Goal: Task Accomplishment & Management: Use online tool/utility

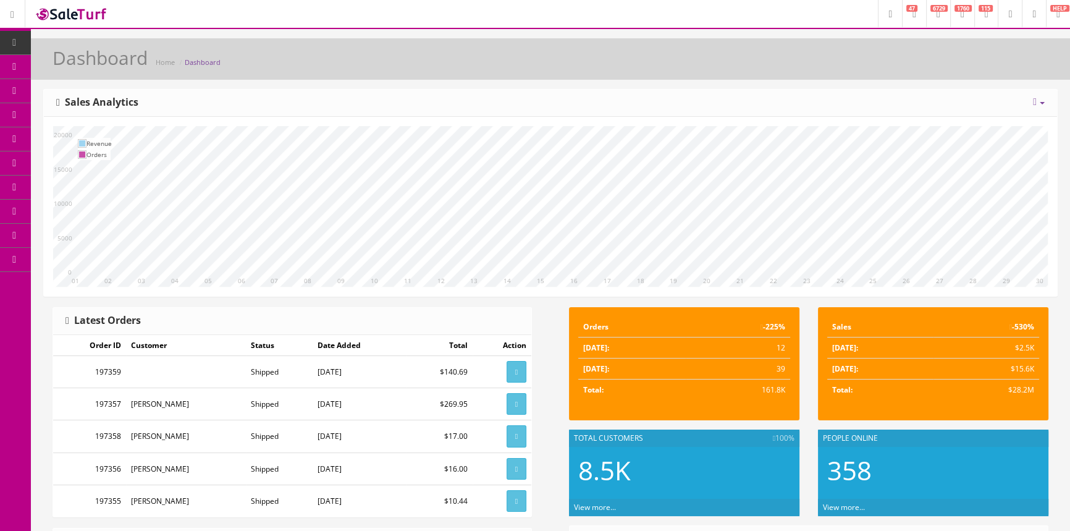
click at [65, 111] on link "POS Console" at bounding box center [96, 115] width 130 height 24
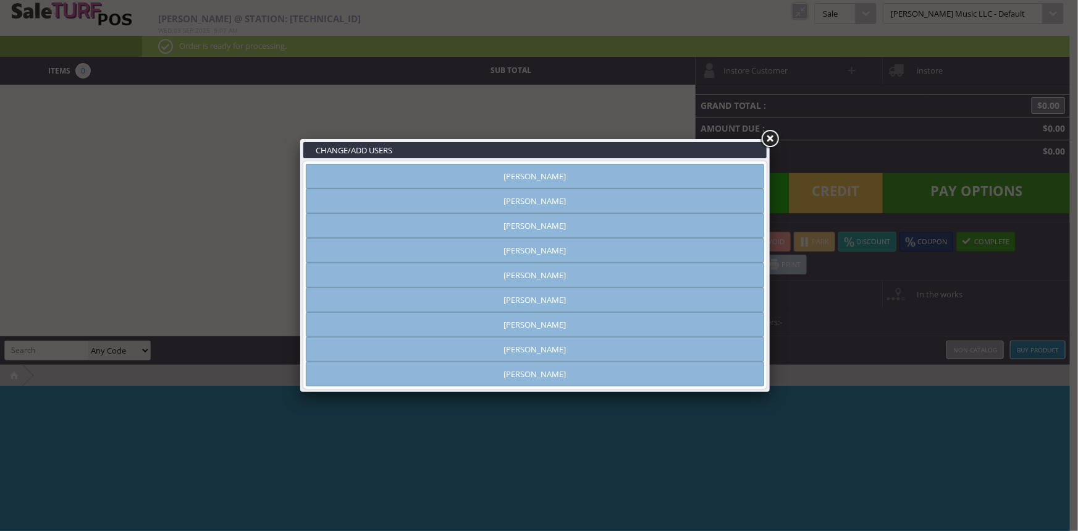
type input "amber helgren"
drag, startPoint x: 581, startPoint y: 198, endPoint x: 592, endPoint y: 195, distance: 10.9
click at [581, 198] on link "Andrew Nelson" at bounding box center [535, 200] width 458 height 25
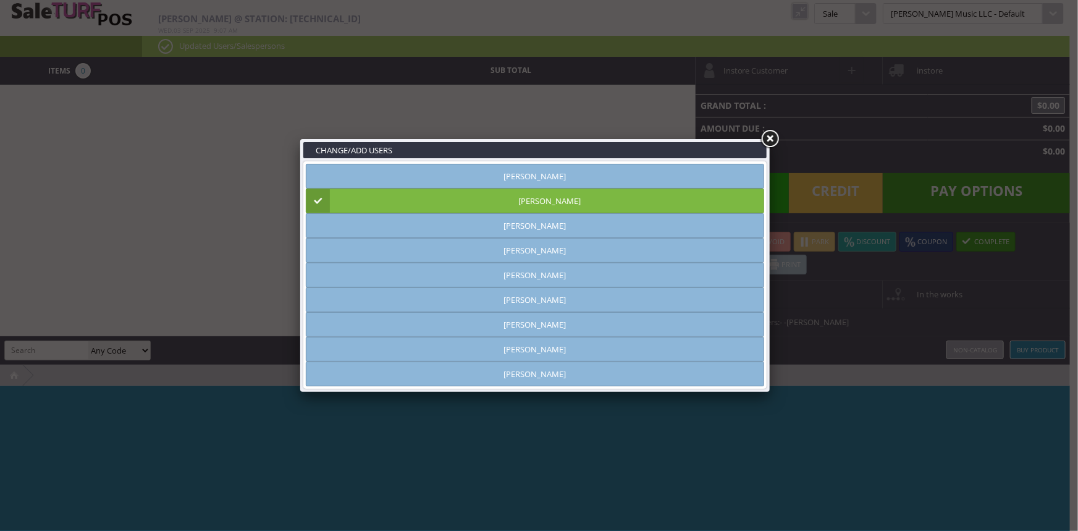
click at [769, 136] on link at bounding box center [770, 139] width 22 height 22
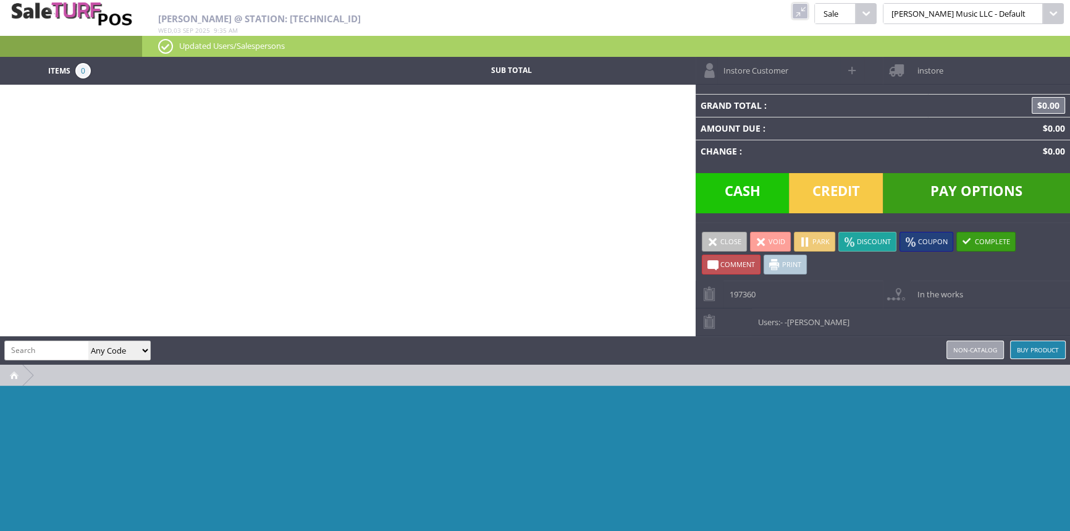
click at [808, 8] on link at bounding box center [800, 11] width 16 height 16
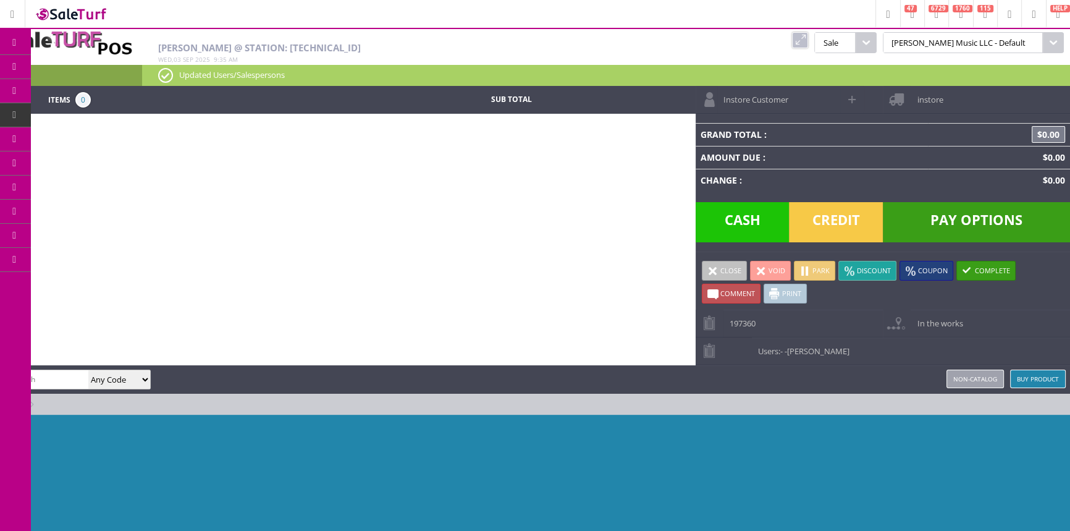
click at [88, 65] on span "Products" at bounding box center [90, 66] width 33 height 11
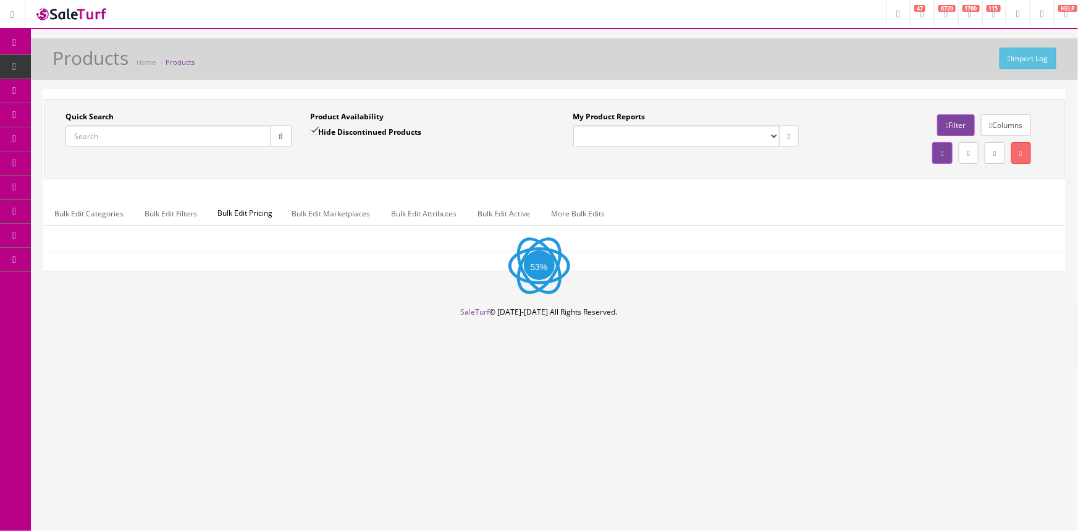
click at [113, 135] on input "Quick Search" at bounding box center [167, 136] width 205 height 22
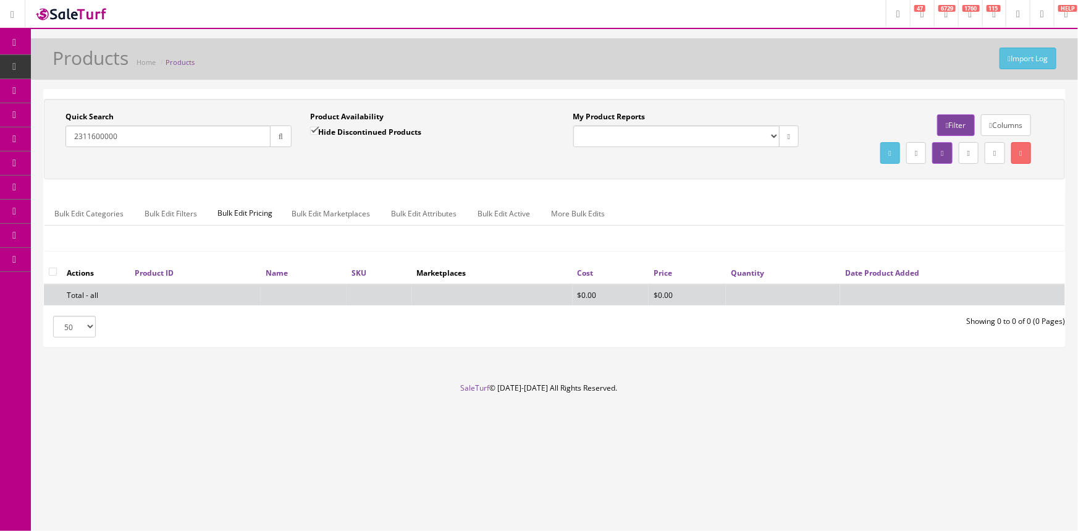
type input "2311600000"
click at [318, 132] on input "Hide Discontinued Products" at bounding box center [314, 131] width 8 height 8
checkbox input "false"
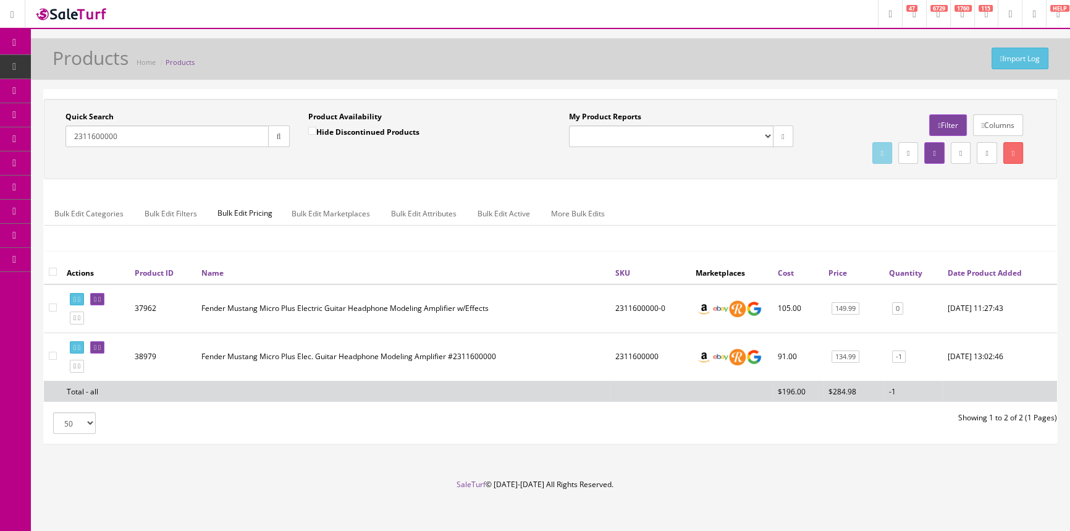
click at [93, 169] on div "Quick Search 2311600000 Date From Product Availability Hide Discontinued Produc…" at bounding box center [550, 139] width 1013 height 80
click at [140, 146] on input "2311600000" at bounding box center [166, 136] width 203 height 22
type input "2"
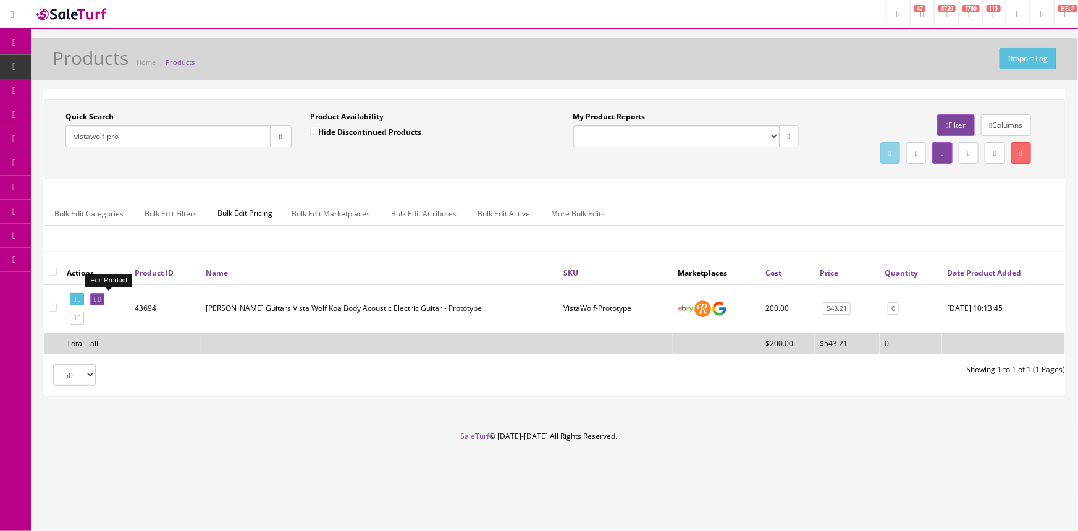
type input "vistawolf-pro"
click at [101, 296] on icon at bounding box center [99, 299] width 2 height 7
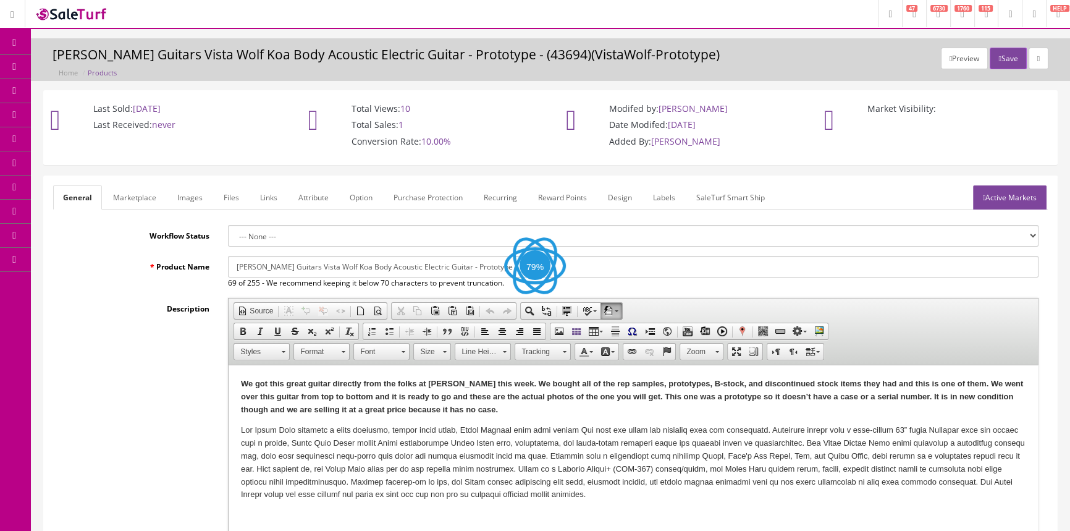
click at [187, 195] on link "Images" at bounding box center [189, 197] width 45 height 24
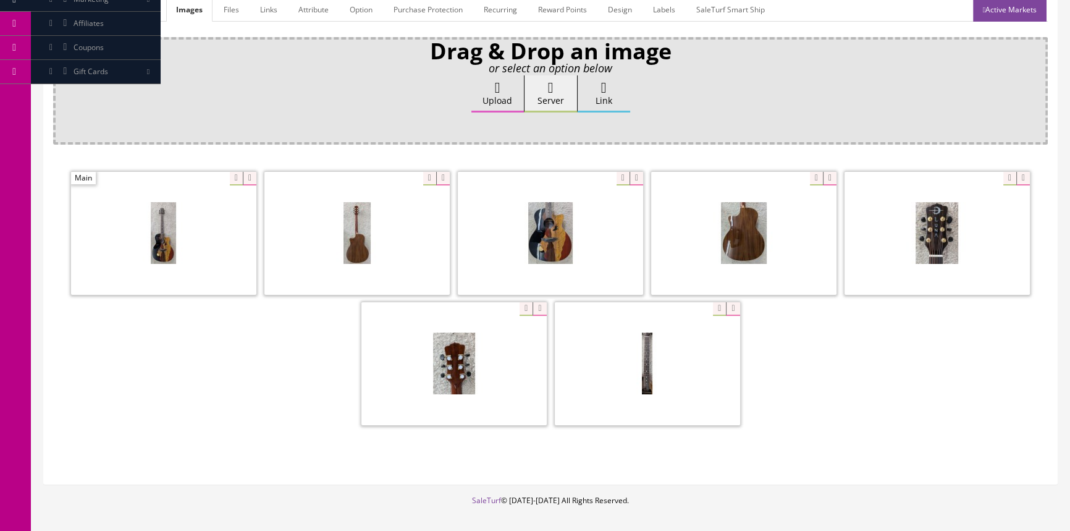
scroll to position [125, 0]
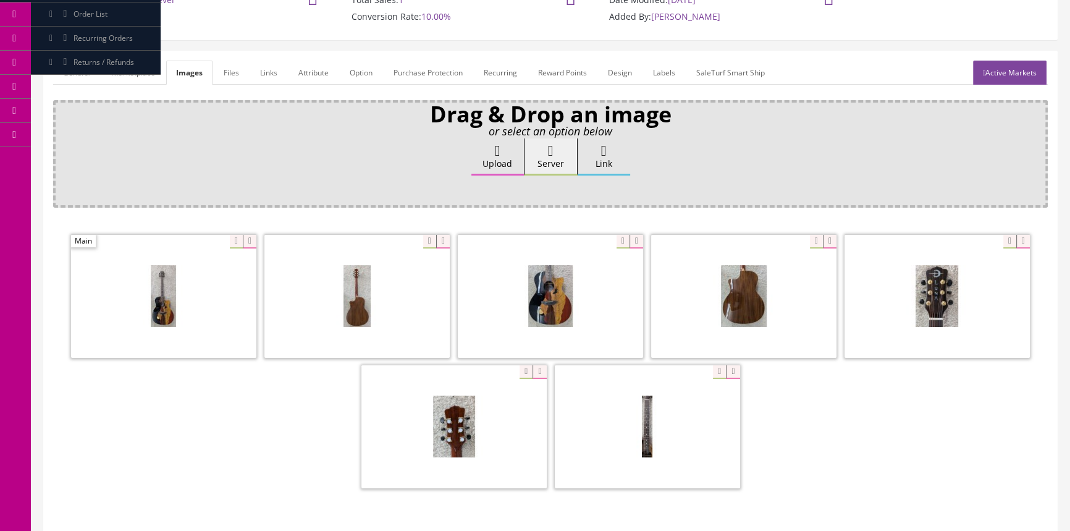
click at [459, 431] on span at bounding box center [453, 426] width 185 height 123
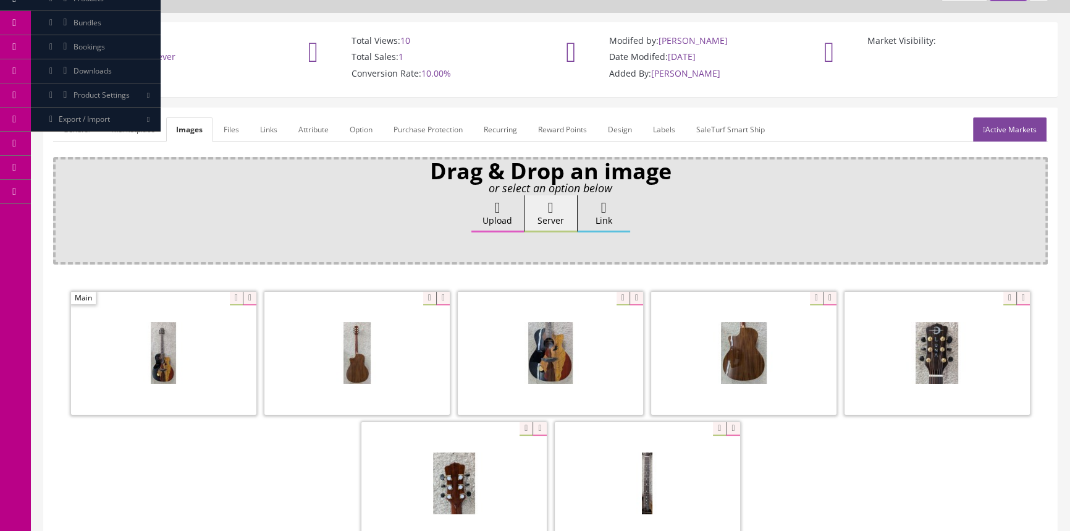
scroll to position [0, 0]
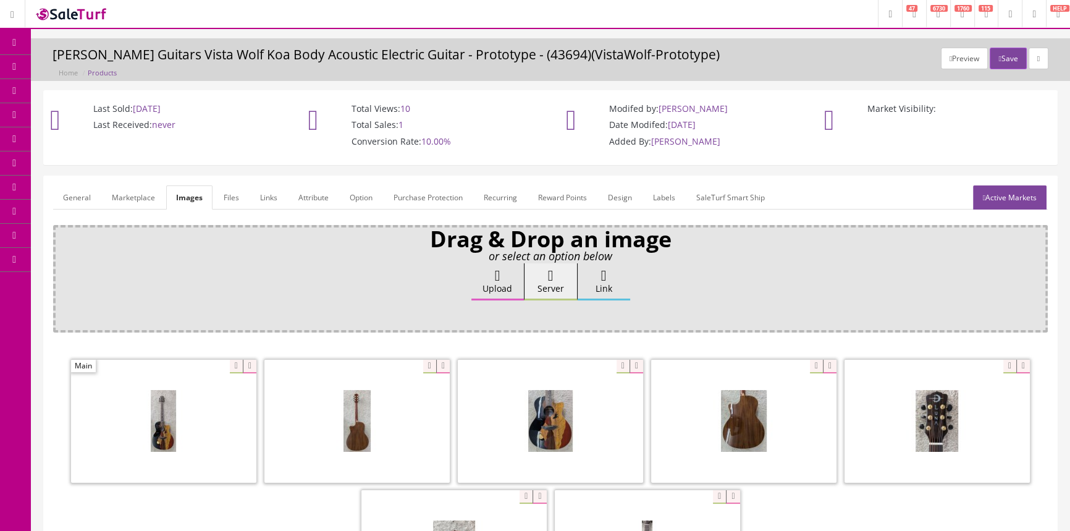
click at [104, 61] on span "Products" at bounding box center [89, 66] width 30 height 11
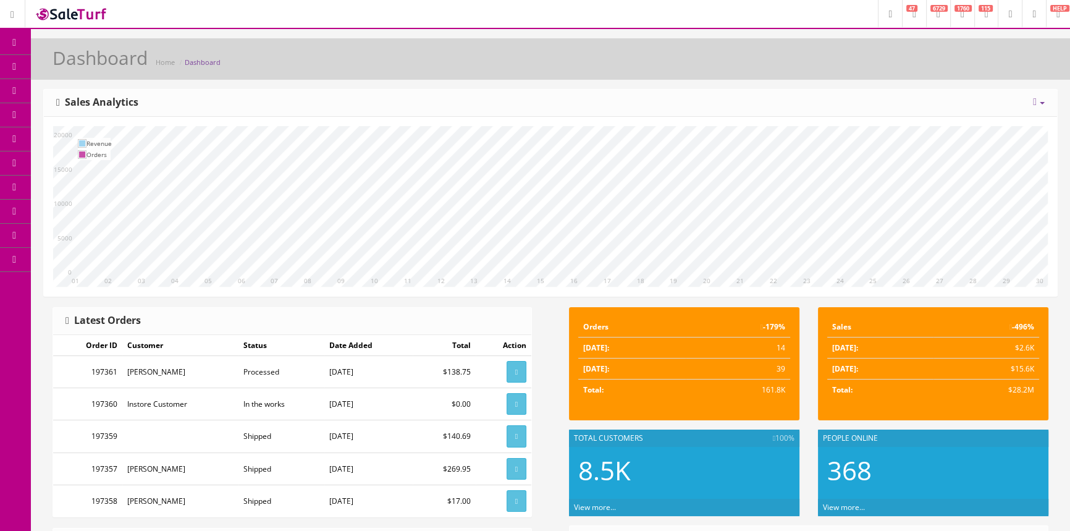
click at [91, 67] on span "Products" at bounding box center [89, 66] width 30 height 11
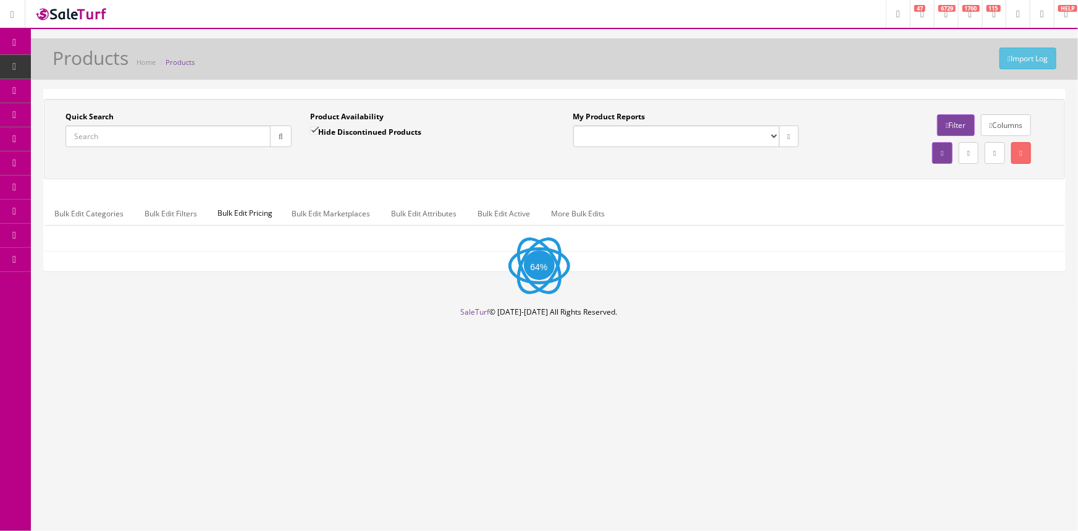
click at [95, 141] on input "Quick Search" at bounding box center [167, 136] width 205 height 22
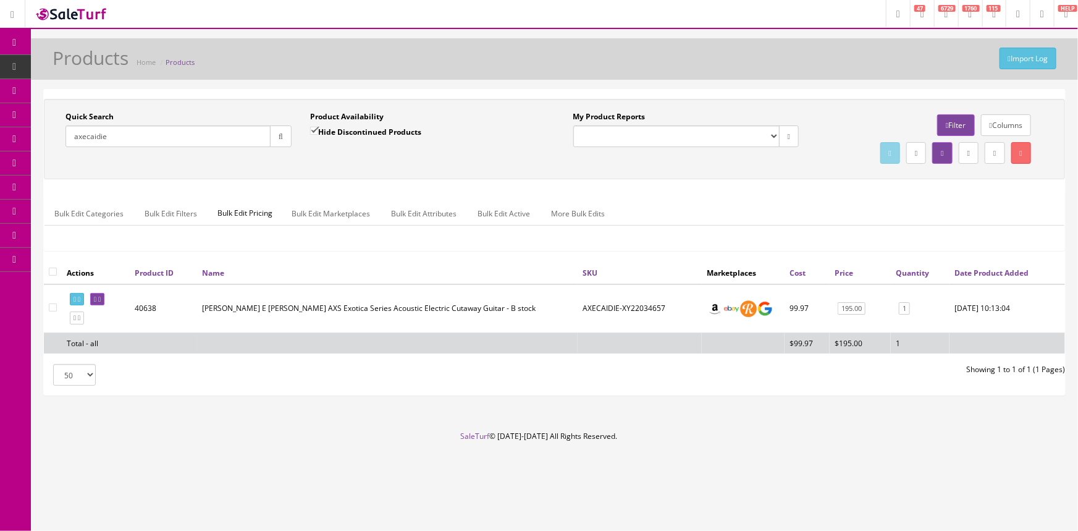
type input "axecaidie"
click at [310, 131] on input "Hide Discontinued Products" at bounding box center [314, 131] width 8 height 8
checkbox input "false"
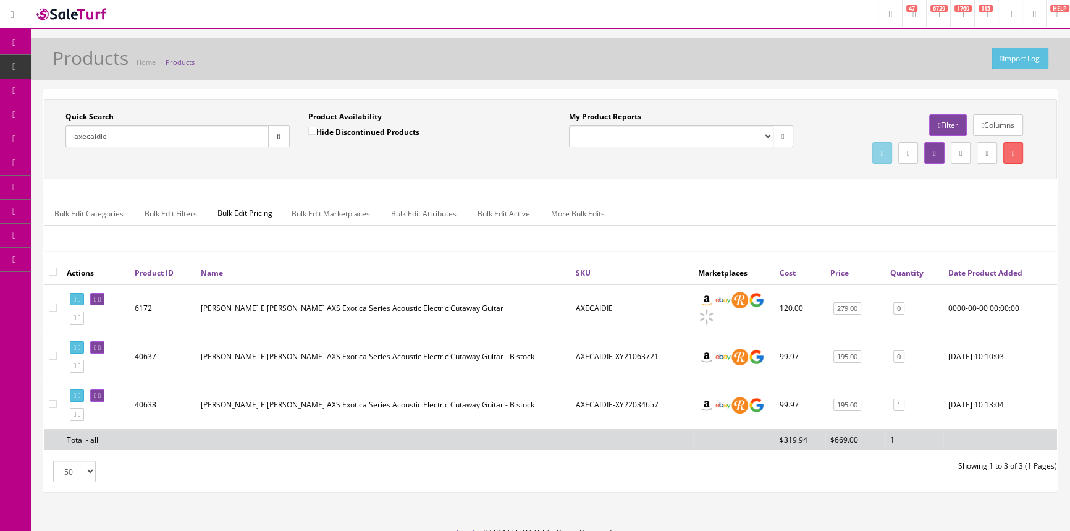
drag, startPoint x: 114, startPoint y: 130, endPoint x: 57, endPoint y: 130, distance: 56.8
click at [57, 131] on div "Quick Search axecaidie Date From" at bounding box center [177, 133] width 243 height 45
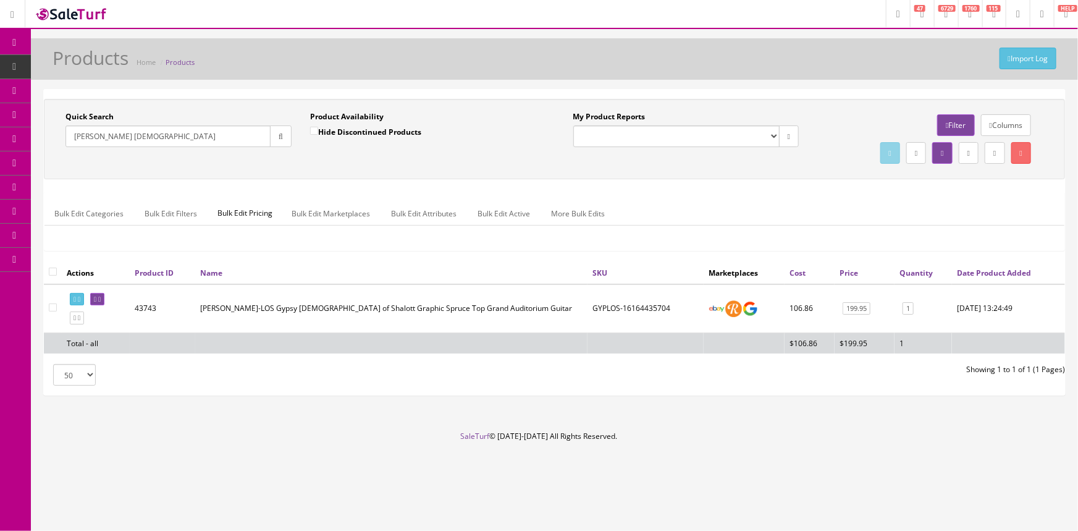
type input "luna lady"
drag, startPoint x: 135, startPoint y: 306, endPoint x: 156, endPoint y: 309, distance: 21.2
click at [156, 309] on td "43743" at bounding box center [162, 308] width 65 height 49
copy td "43743"
click at [61, 118] on link "POS Console" at bounding box center [96, 115] width 130 height 24
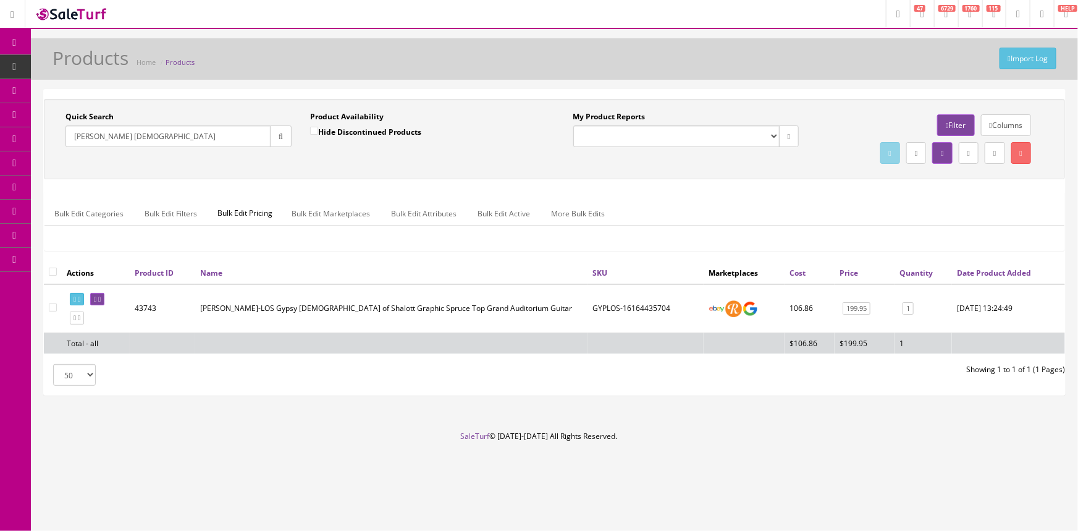
click at [285, 65] on div "Import Log Products Home Products" at bounding box center [554, 63] width 1029 height 30
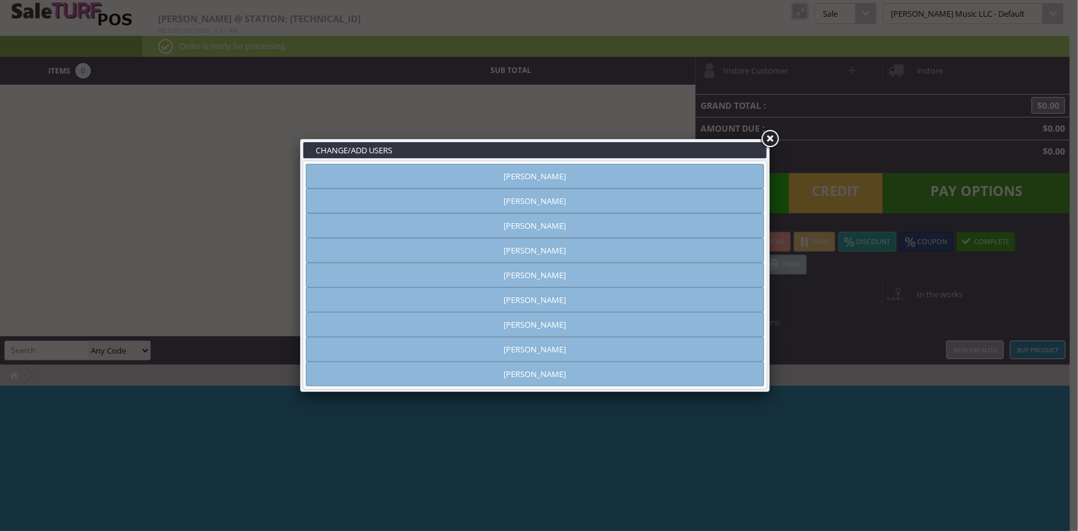
type input "[PERSON_NAME]"
click at [636, 250] on link "[PERSON_NAME]" at bounding box center [535, 250] width 458 height 25
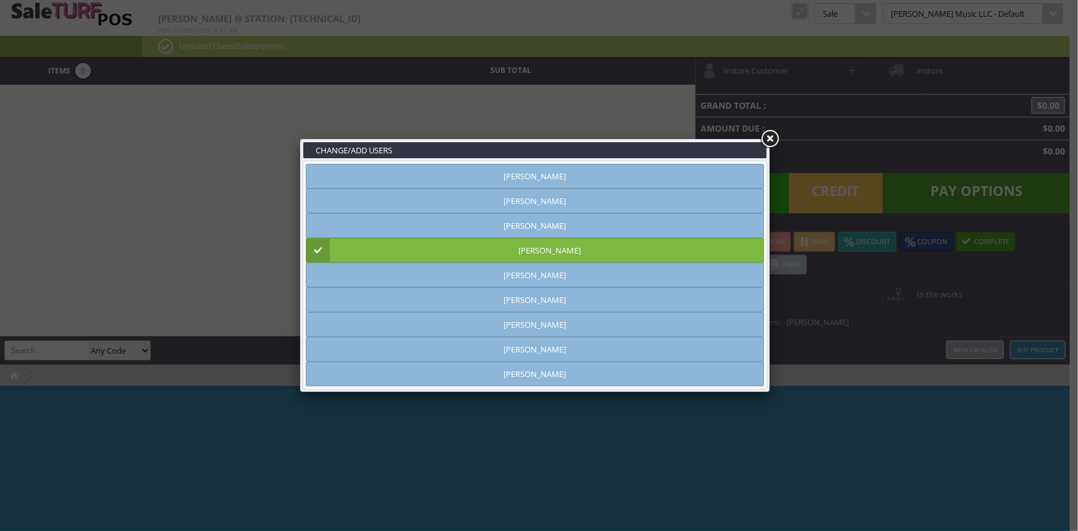
click at [770, 141] on link at bounding box center [770, 139] width 22 height 22
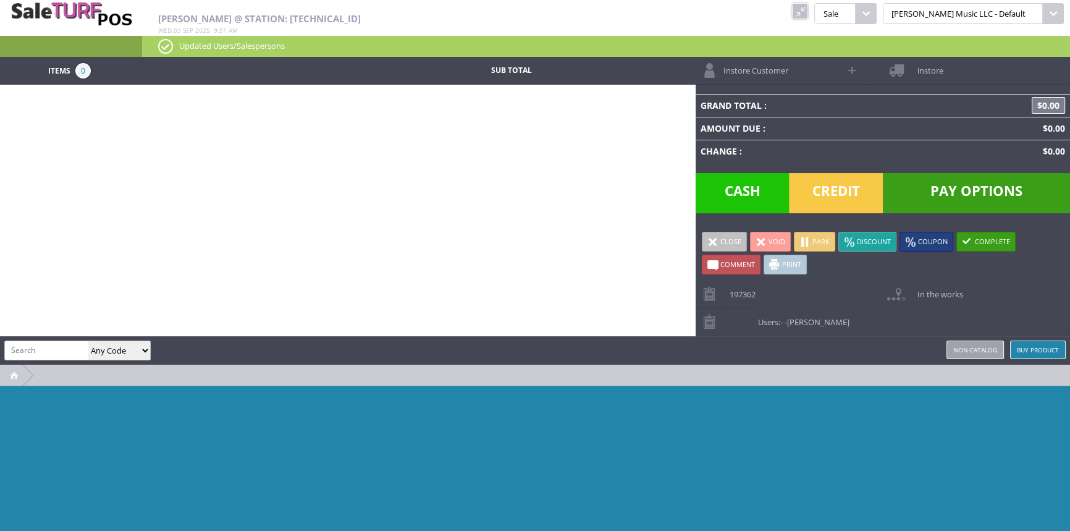
click at [47, 352] on input "search" at bounding box center [46, 350] width 83 height 18
click at [91, 355] on div "Any Code SKU UPC EAN Name Model" at bounding box center [77, 350] width 146 height 20
type input "luna lady"
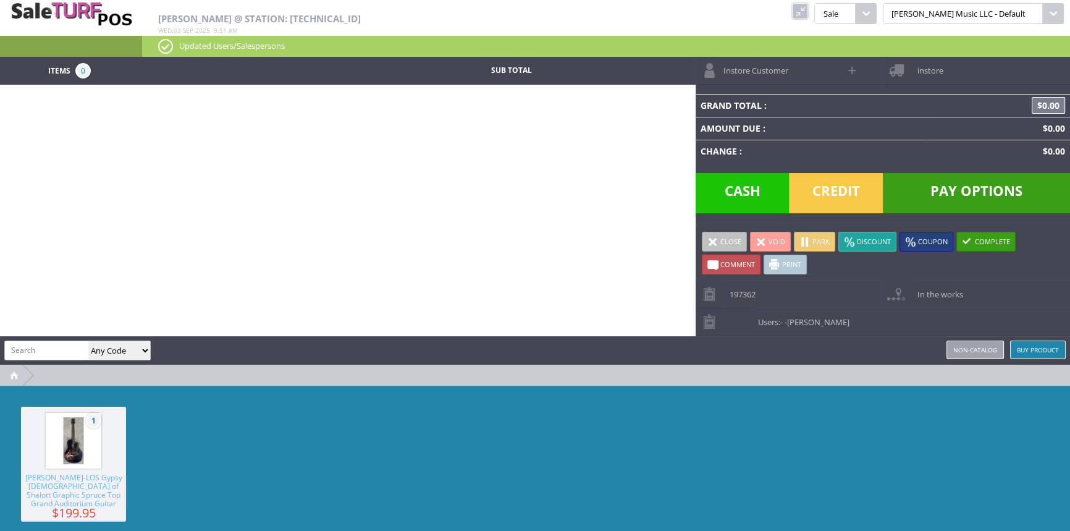
click at [91, 487] on span "Luna GYP-LOS Gypsy Lady of Shalott Graphic Spruce Top Grand Auditorium Guitar" at bounding box center [73, 490] width 105 height 35
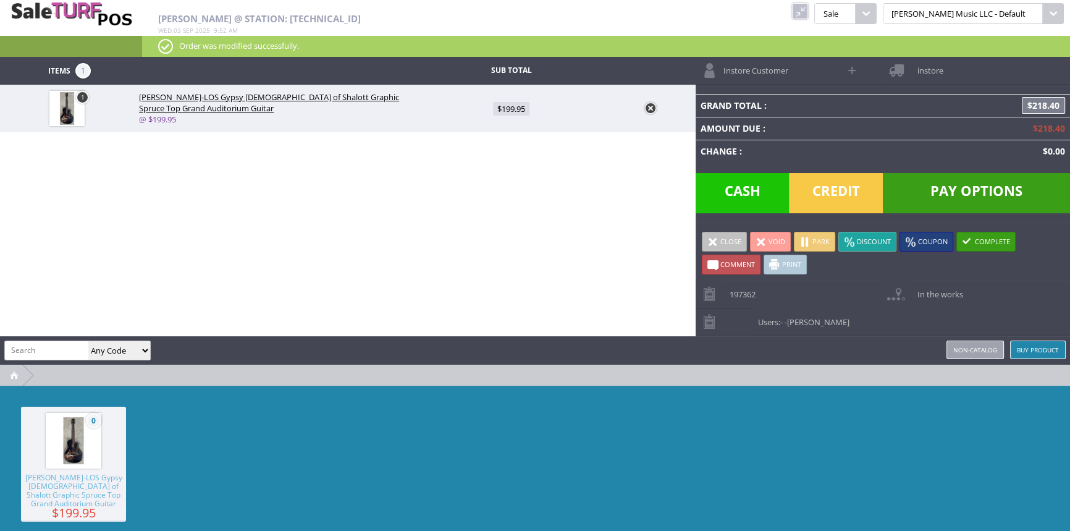
click at [741, 68] on span "Instore Customer" at bounding box center [752, 66] width 71 height 19
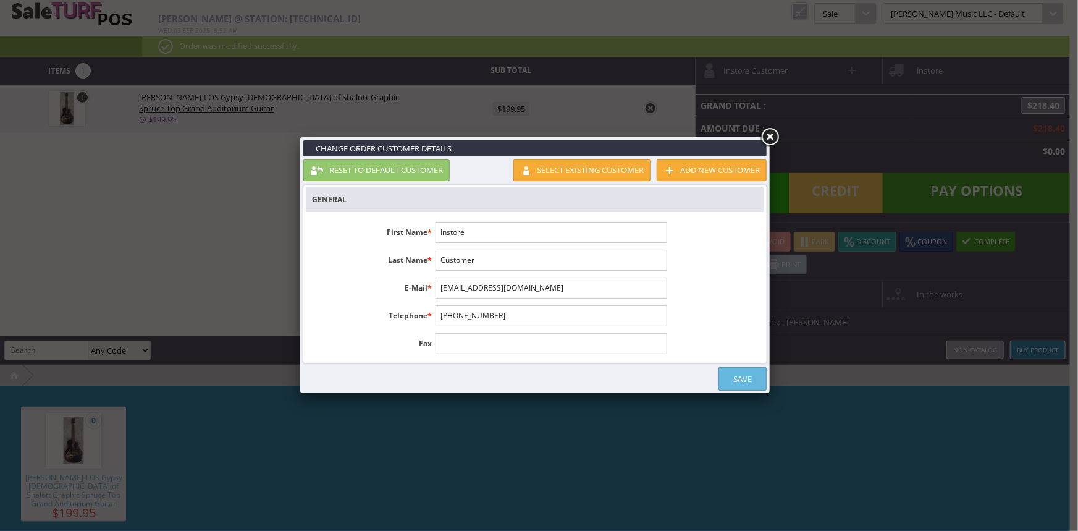
click at [520, 237] on input "Instore" at bounding box center [551, 232] width 231 height 21
click at [521, 235] on input "Instore" at bounding box center [551, 232] width 231 height 21
click at [520, 237] on input "Instore" at bounding box center [551, 232] width 231 height 21
type input "Kelly"
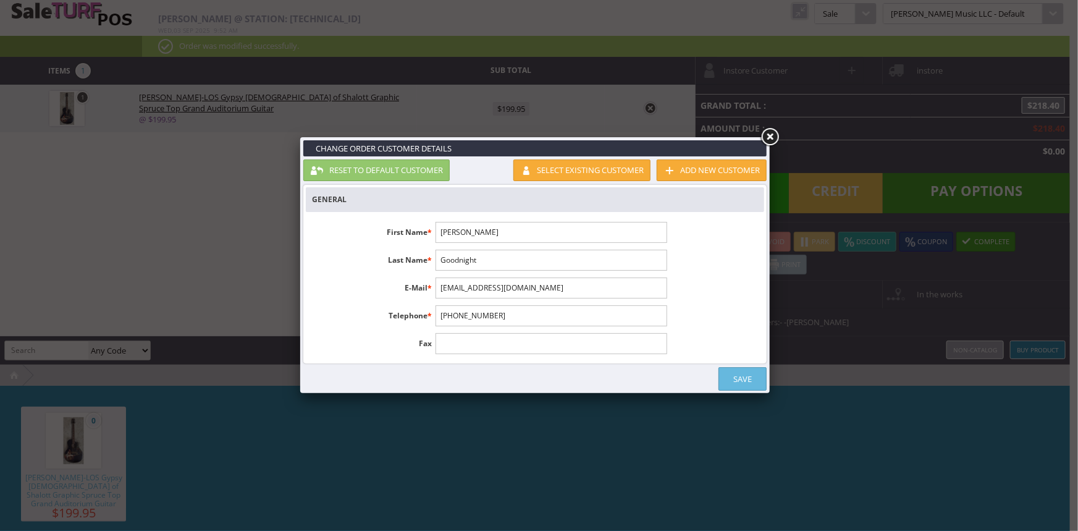
type input "Goodnight"
click at [529, 284] on input "kelly.goodnight@lagrandesd" at bounding box center [551, 287] width 231 height 21
click at [533, 284] on input "kelly.goodnight@lagrandesd" at bounding box center [551, 287] width 231 height 21
click at [538, 284] on input "kelly.goodnight@lagrandesd" at bounding box center [551, 287] width 231 height 21
type input "kelly.goodnight@lagrandesd.org"
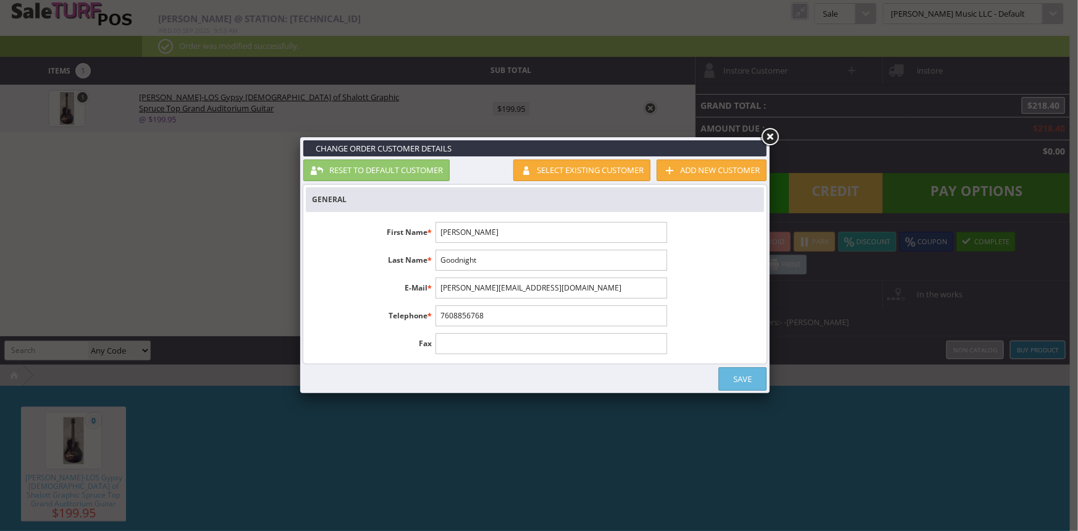
type input "7608856768"
click at [741, 376] on link "Save" at bounding box center [743, 378] width 48 height 23
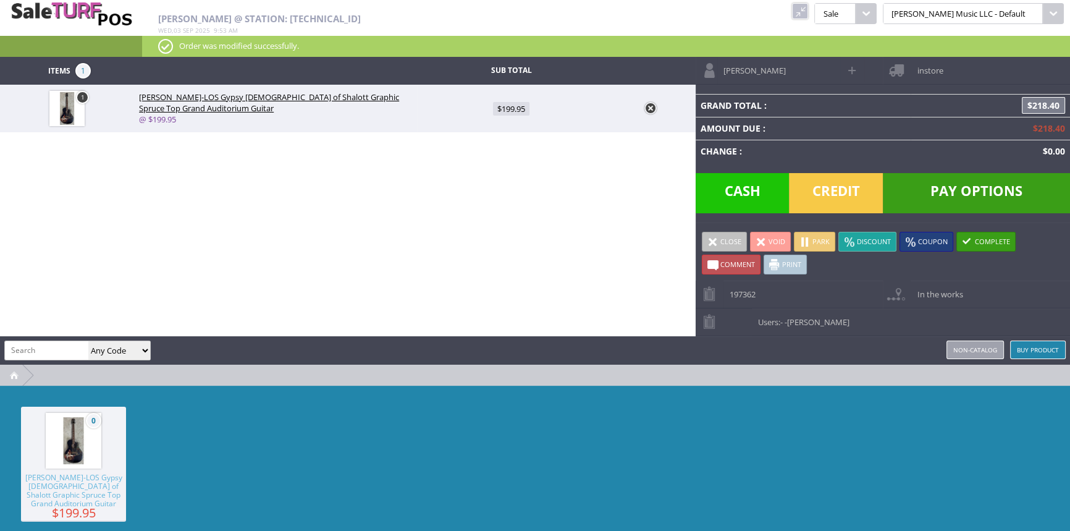
click at [915, 69] on span "instore" at bounding box center [927, 66] width 32 height 19
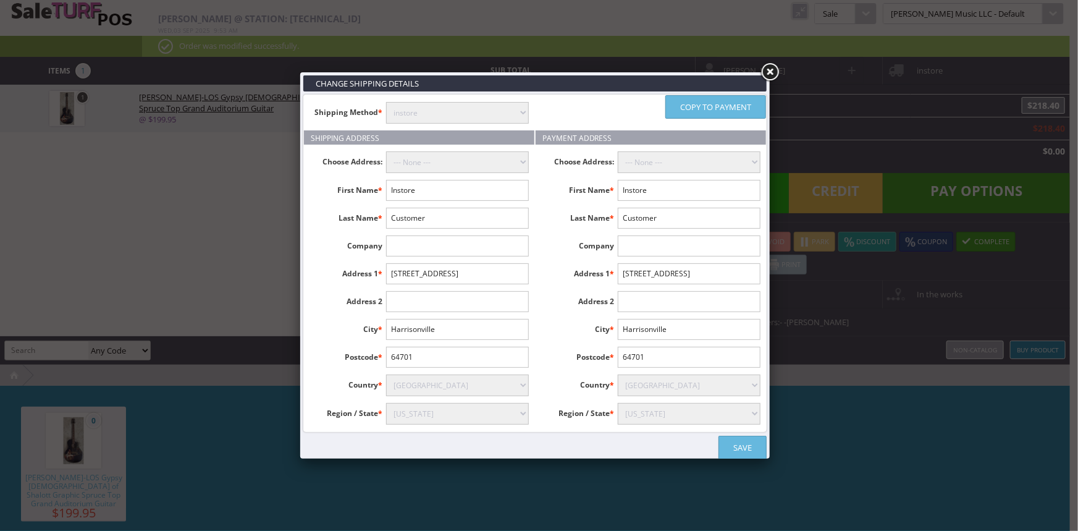
click at [437, 110] on select "instore Free Shipping (2-7days) ($0) Per Item Shipping ($1) text_description ($…" at bounding box center [457, 113] width 143 height 22
select select "free.free"
click at [386, 102] on select "instore Free Shipping (2-7days) ($0) Per Item Shipping ($1) text_description ($…" at bounding box center [457, 113] width 143 height 22
click at [424, 159] on select "--- None ---" at bounding box center [457, 162] width 143 height 22
click at [427, 159] on select "--- None ---" at bounding box center [457, 162] width 143 height 22
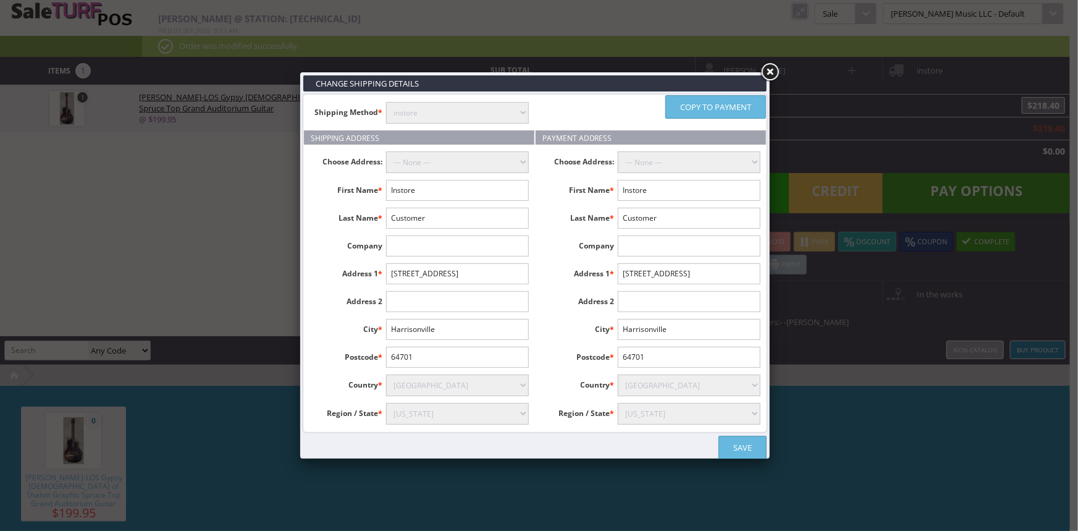
click at [428, 193] on input "Instore" at bounding box center [457, 190] width 143 height 21
type input "I"
type input "Kelly"
type input "Goodnight"
type input "2112 Oak St"
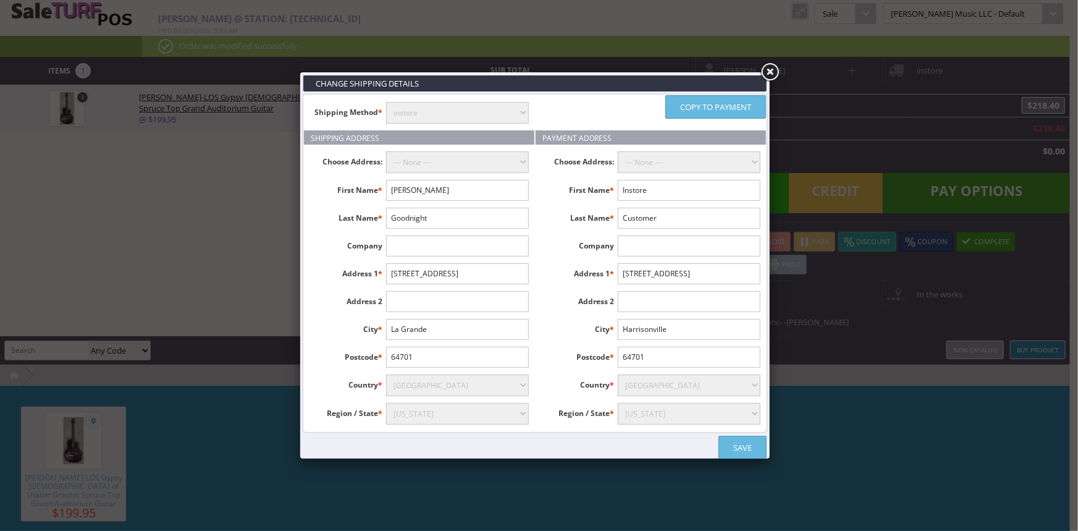
type input "La Grande"
type input "97850"
click at [429, 413] on select "Alabama Alaska American Samoa Arizona Arkansas Armed Forces Africa Armed Forces…" at bounding box center [457, 414] width 143 height 22
select select "3661"
click at [386, 403] on select "Alabama Alaska American Samoa Arizona Arkansas Armed Forces Africa Armed Forces…" at bounding box center [457, 414] width 143 height 22
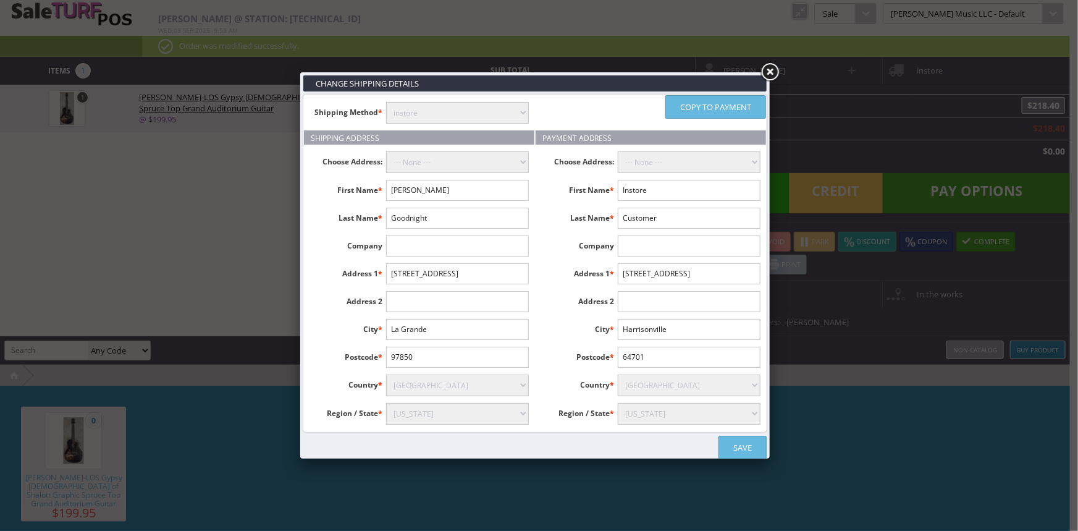
drag, startPoint x: 693, startPoint y: 101, endPoint x: 694, endPoint y: 93, distance: 7.6
click at [693, 99] on link "Copy to payment" at bounding box center [715, 106] width 101 height 23
type input "Kelly"
type input "Goodnight"
type input "2112 Oak St"
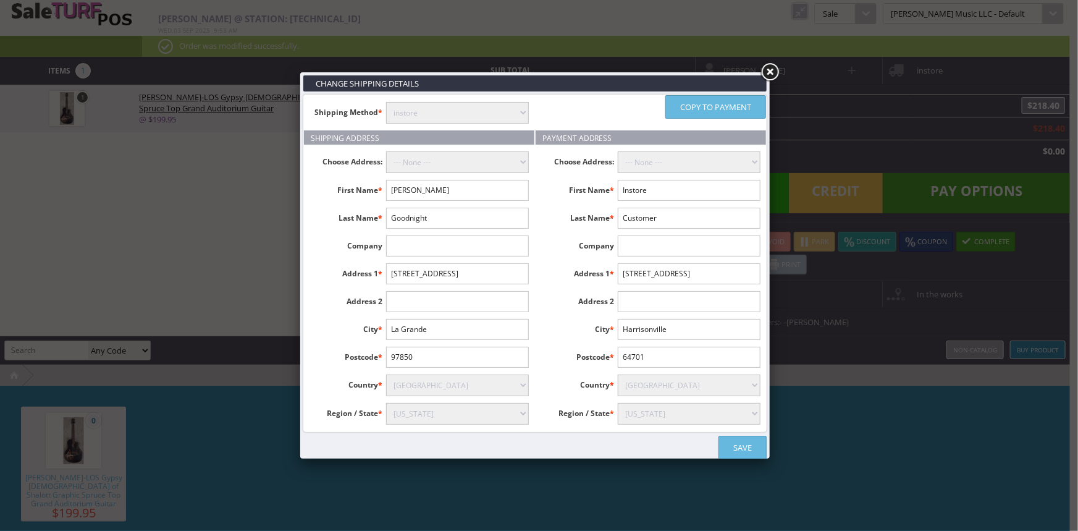
type input "La Grande"
type input "97850"
select select "3661"
click at [733, 447] on link "Save" at bounding box center [743, 447] width 48 height 23
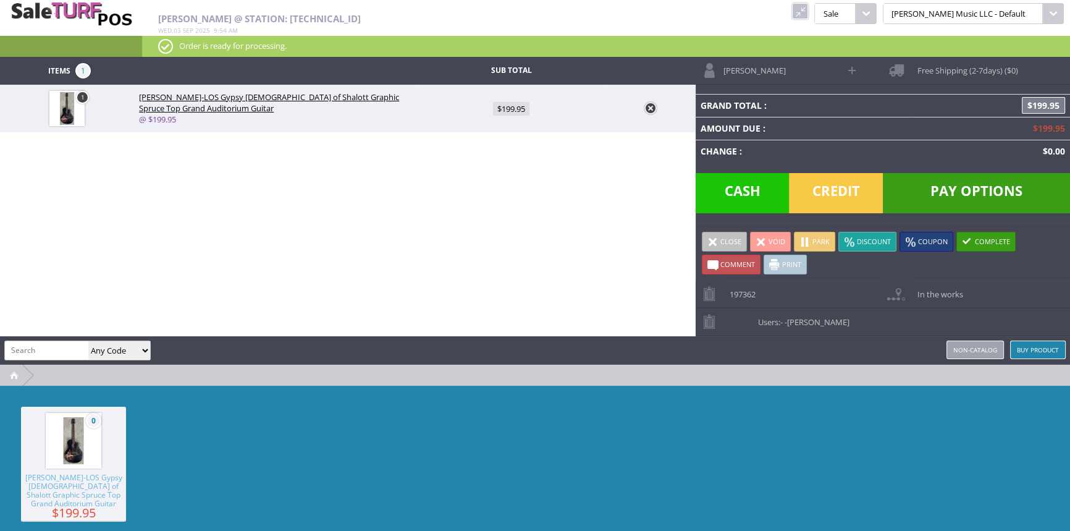
click at [943, 187] on span "Pay Options" at bounding box center [976, 193] width 187 height 40
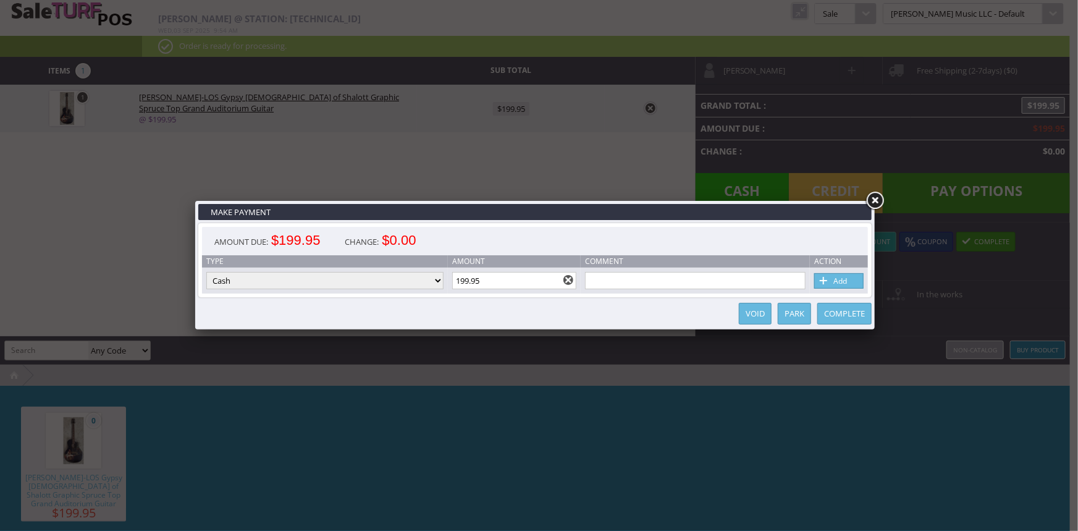
click at [387, 278] on select "Cash Credit Card Cheque or Money Order" at bounding box center [324, 280] width 237 height 17
select select "credit_card"
click at [206, 272] on select "Cash Credit Card Cheque or Money Order" at bounding box center [324, 280] width 237 height 17
click at [842, 284] on link "Add" at bounding box center [838, 280] width 49 height 15
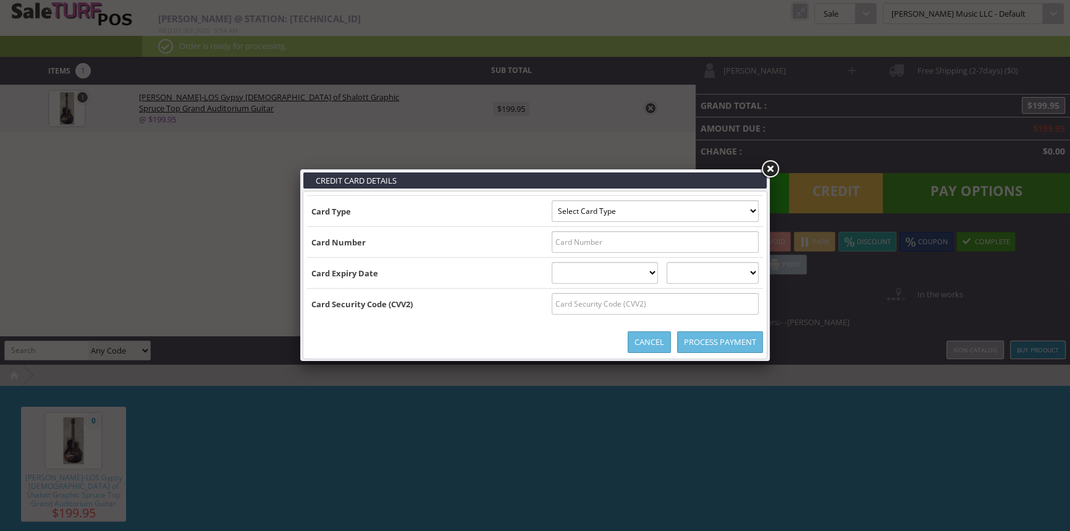
click at [575, 241] on input "text" at bounding box center [655, 242] width 207 height 22
click at [578, 213] on select "Select Card Type Visa MasterCard Discover Card American Express Maestro Solo" at bounding box center [655, 211] width 207 height 22
select select "MASTERCARD"
click at [552, 200] on select "Select Card Type Visa MasterCard Discover Card American Express Maestro Solo" at bounding box center [655, 211] width 207 height 22
click at [567, 239] on input "text" at bounding box center [655, 242] width 207 height 22
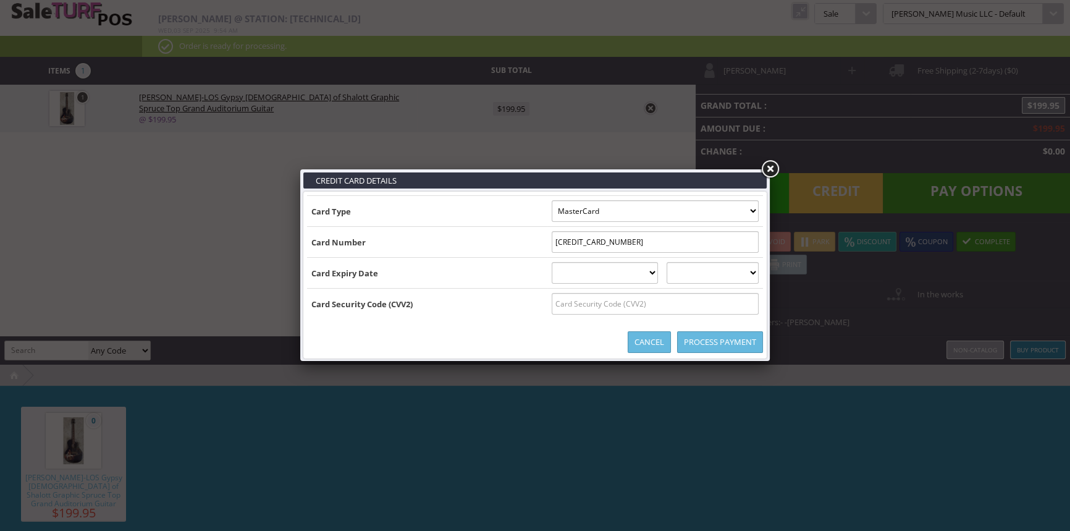
type input "5128760001043657"
click at [614, 271] on select "01 January 02 February 03 March 04 April 05 May 06 June 07 July 08 August 09 Se…" at bounding box center [605, 273] width 107 height 22
select select "12"
click at [552, 262] on select "01 January 02 February 03 March 04 April 05 May 06 June 07 July 08 August 09 Se…" at bounding box center [605, 273] width 107 height 22
click at [714, 274] on select "2025 2026 2027 2028 2029 2030 2031 2032 2033 2034 2035" at bounding box center [713, 273] width 92 height 22
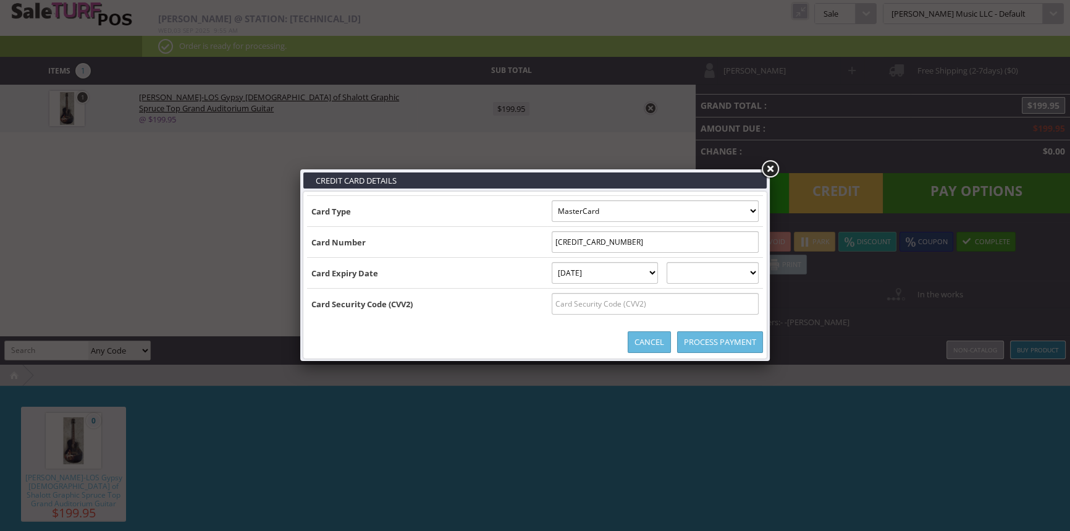
select select "2027"
click at [679, 262] on select "2025 2026 2027 2028 2029 2030 2031 2032 2033 2034 2035" at bounding box center [713, 273] width 92 height 22
click at [569, 303] on input "text" at bounding box center [655, 304] width 207 height 22
type input "467"
click at [735, 338] on link "Process Payment" at bounding box center [720, 342] width 86 height 22
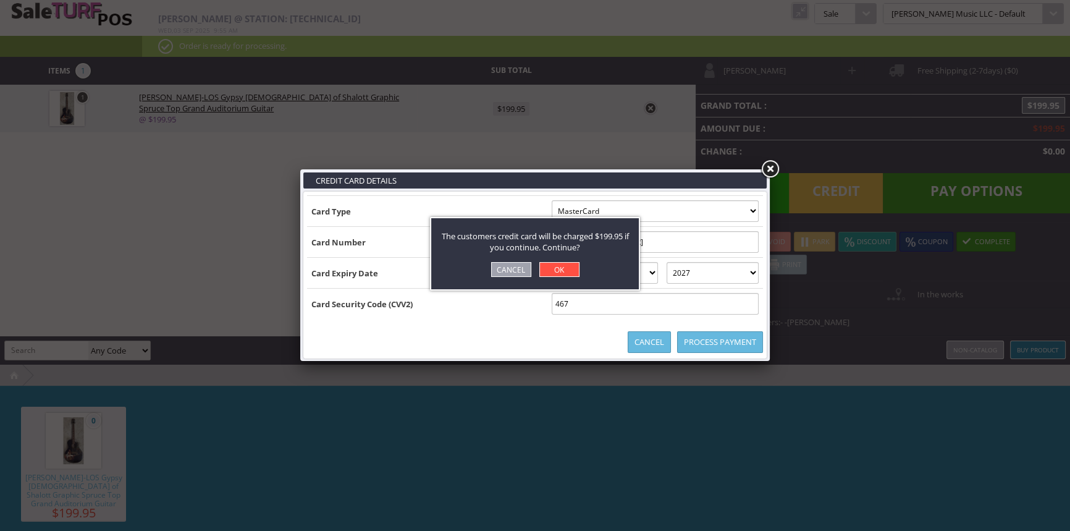
click at [560, 270] on link "OK" at bounding box center [559, 269] width 40 height 15
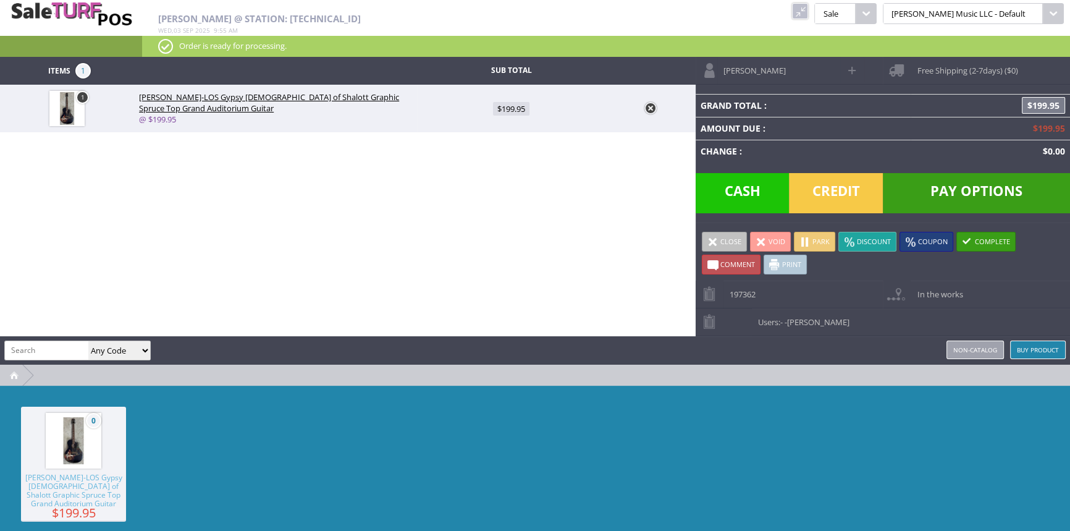
type input "0"
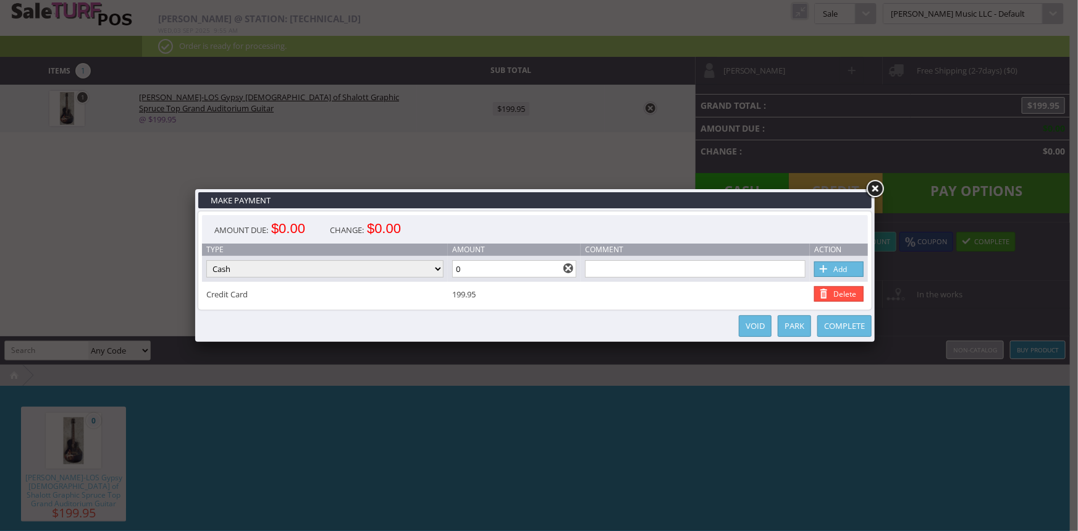
click at [842, 327] on link "Complete" at bounding box center [844, 326] width 54 height 22
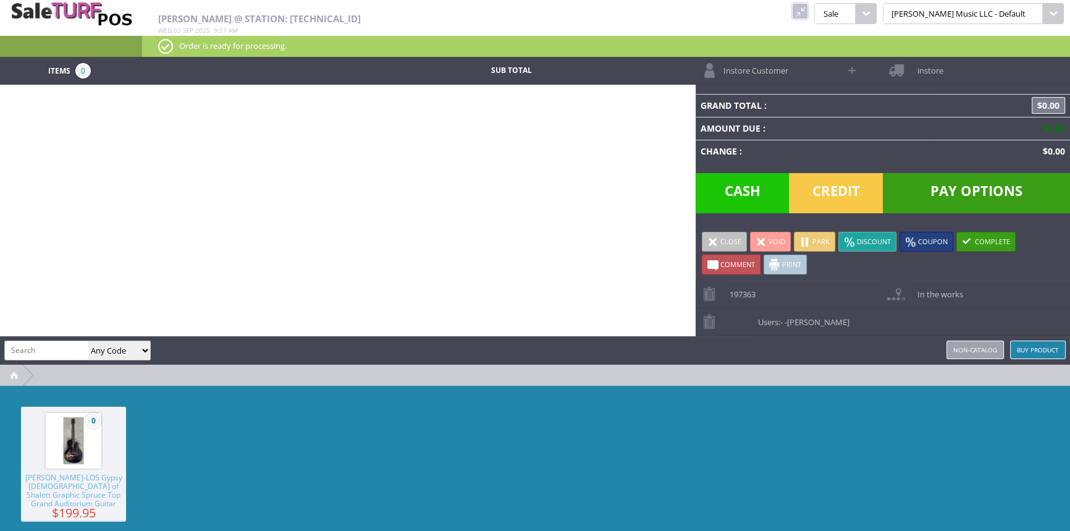
click at [808, 15] on link at bounding box center [800, 11] width 16 height 16
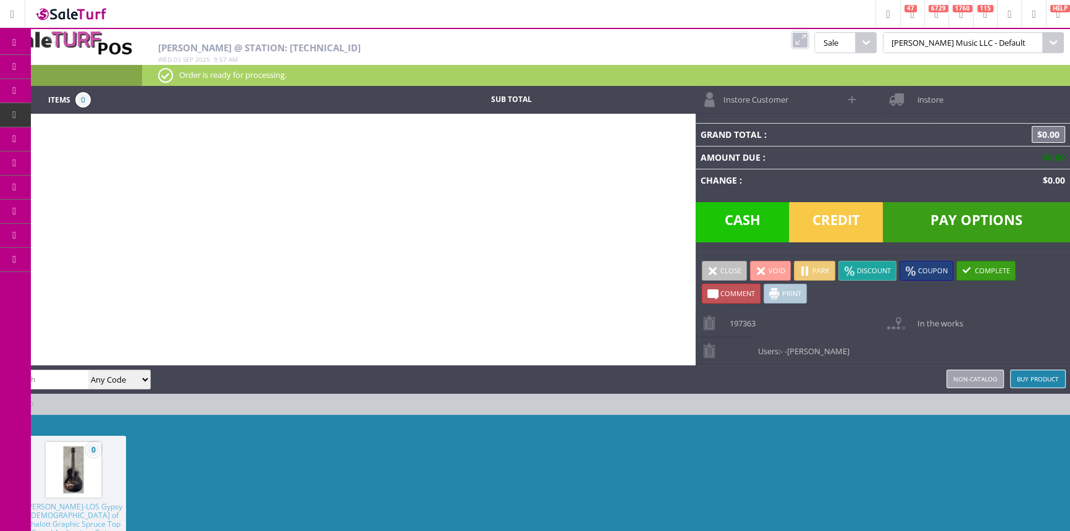
click at [69, 135] on icon at bounding box center [65, 140] width 13 height 10
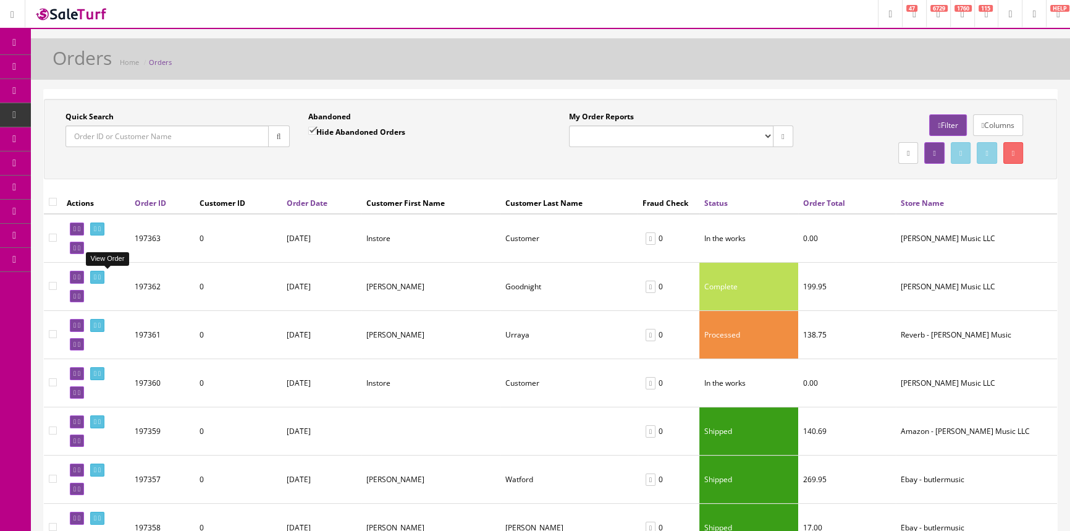
click at [96, 279] on icon at bounding box center [95, 277] width 2 height 7
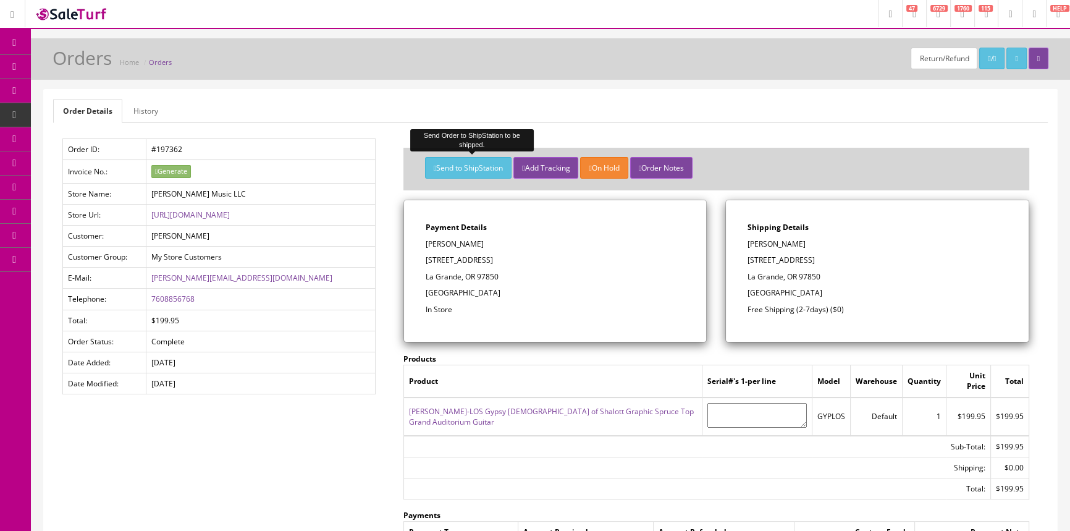
click at [473, 167] on button "Send to ShipStation" at bounding box center [468, 168] width 87 height 22
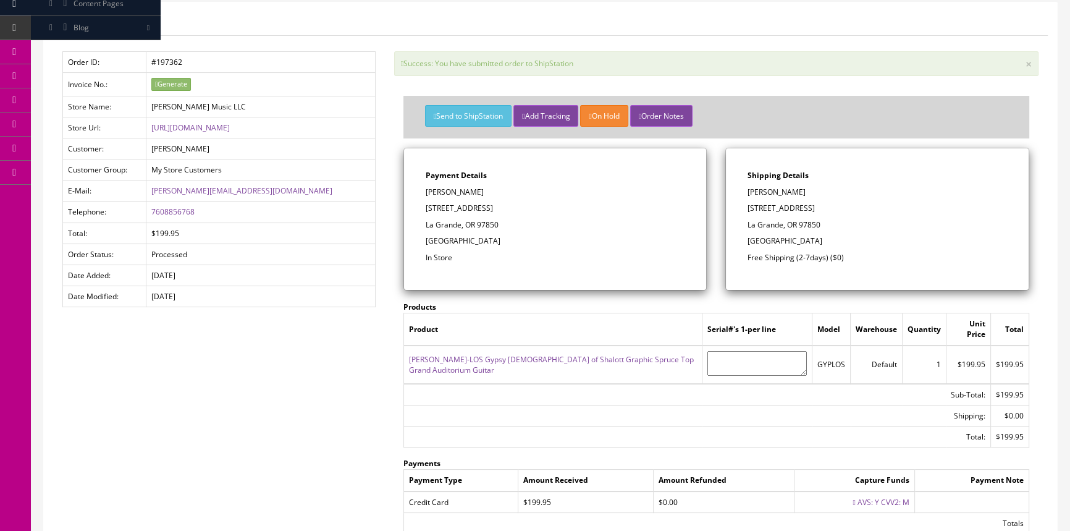
scroll to position [112, 0]
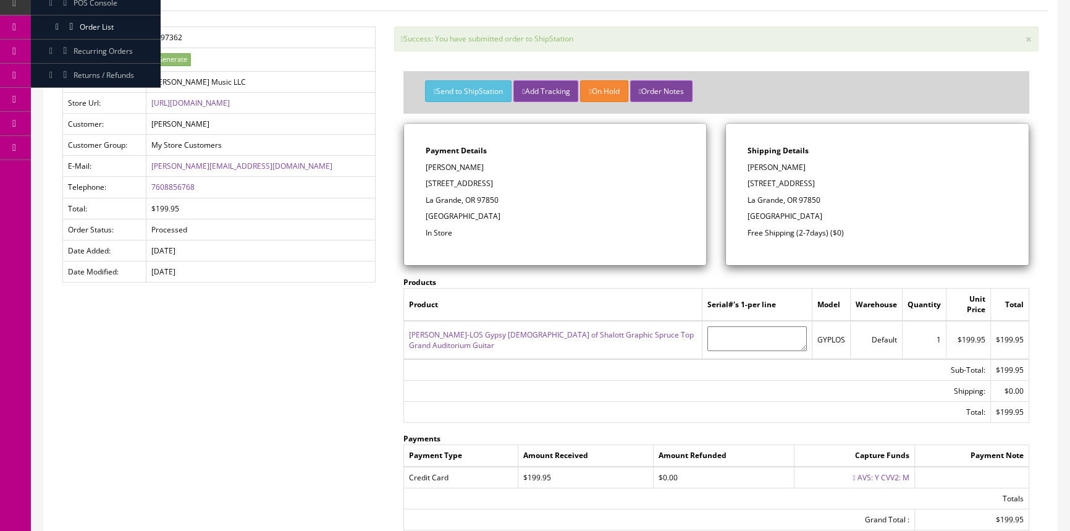
click at [598, 381] on td "Shipping:" at bounding box center [696, 391] width 587 height 21
click at [463, 208] on div "Payment Details Kelly Goodnight 2112 Oak St La Grande, OR 97850 United States I…" at bounding box center [555, 194] width 303 height 141
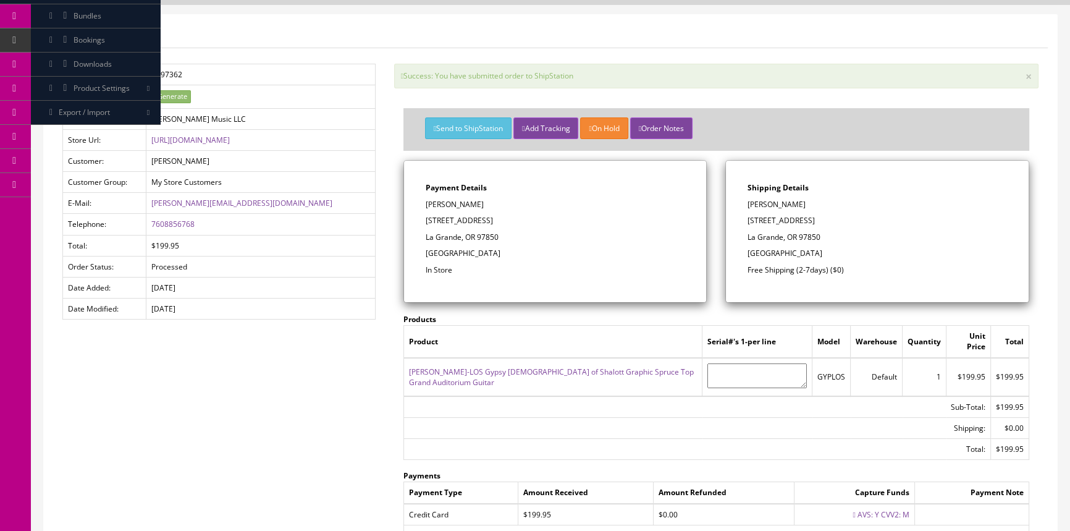
scroll to position [56, 0]
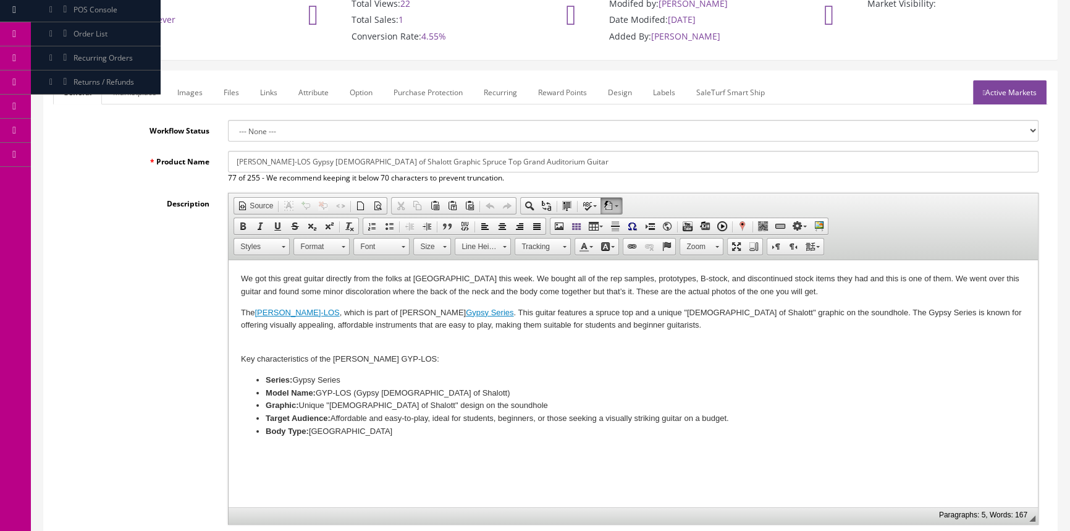
scroll to position [112, 0]
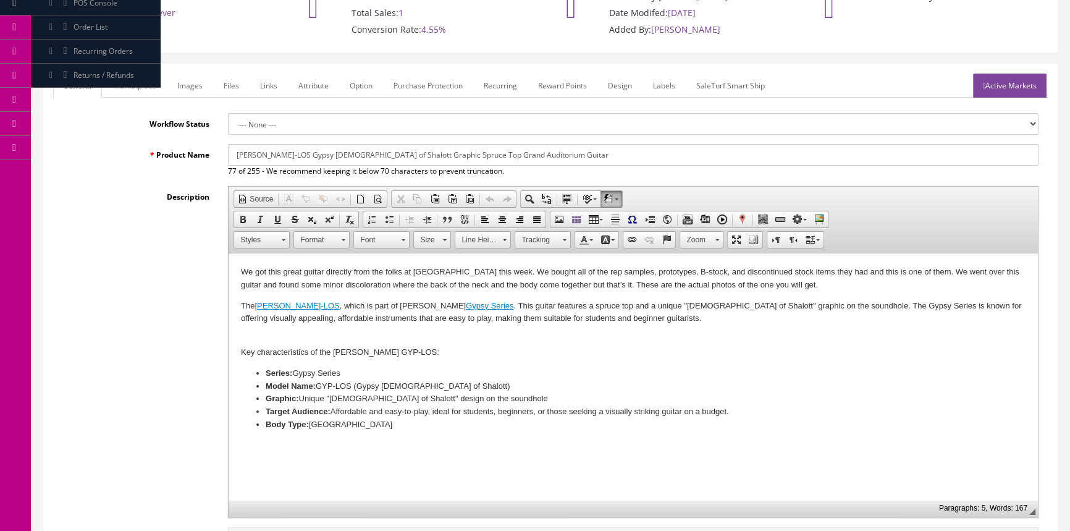
click at [138, 74] on link "Marketplace" at bounding box center [134, 86] width 63 height 24
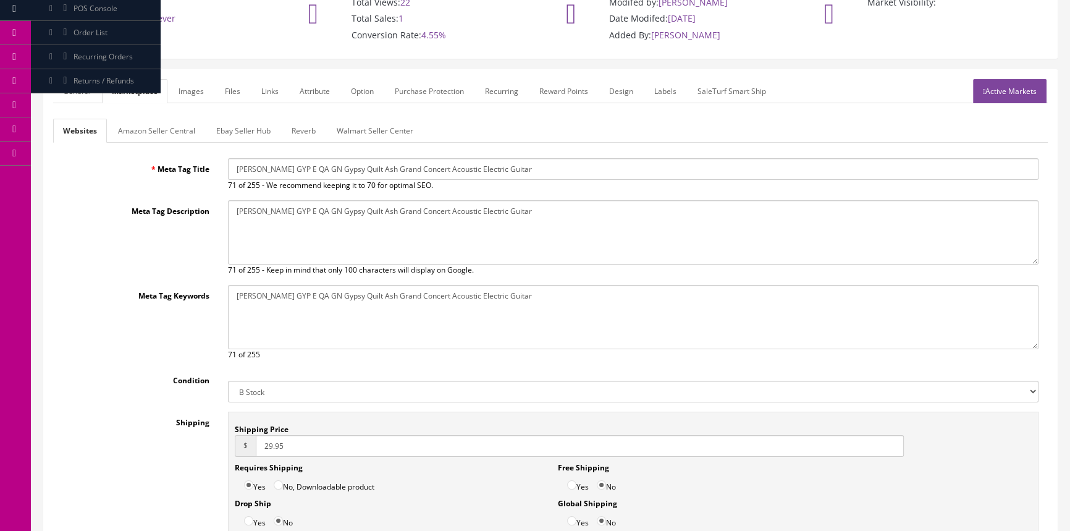
scroll to position [94, 0]
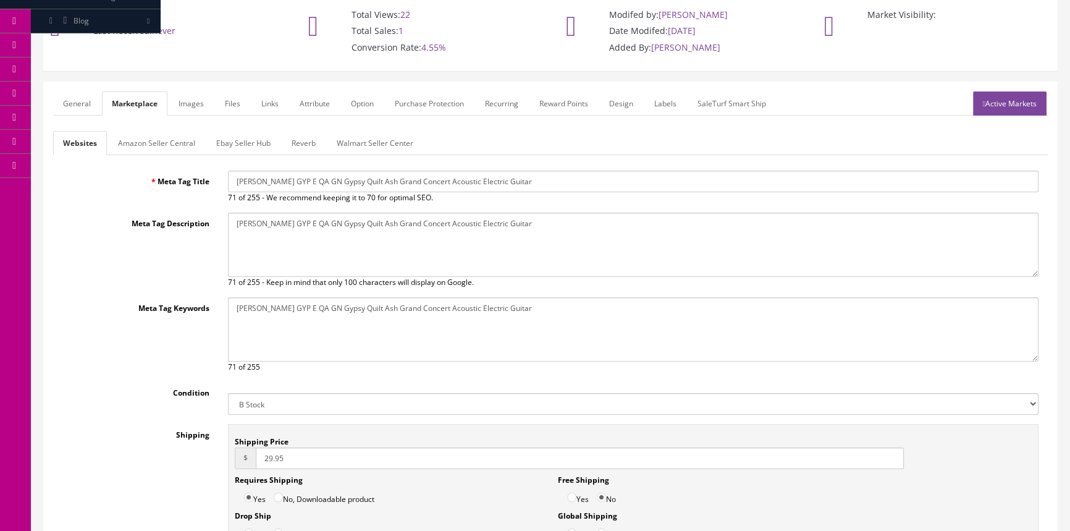
click at [75, 98] on link "General" at bounding box center [77, 103] width 48 height 24
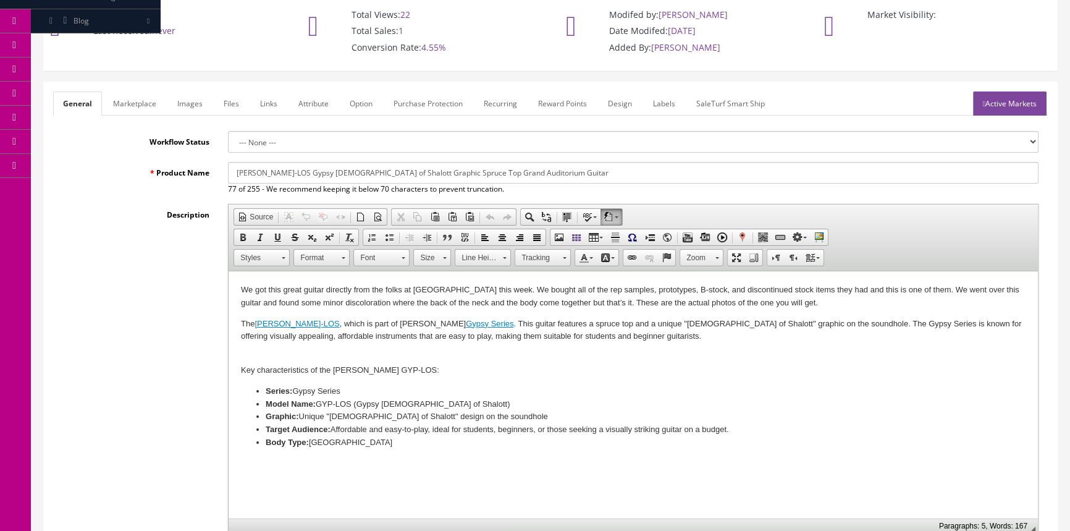
click at [142, 106] on link "Marketplace" at bounding box center [134, 103] width 63 height 24
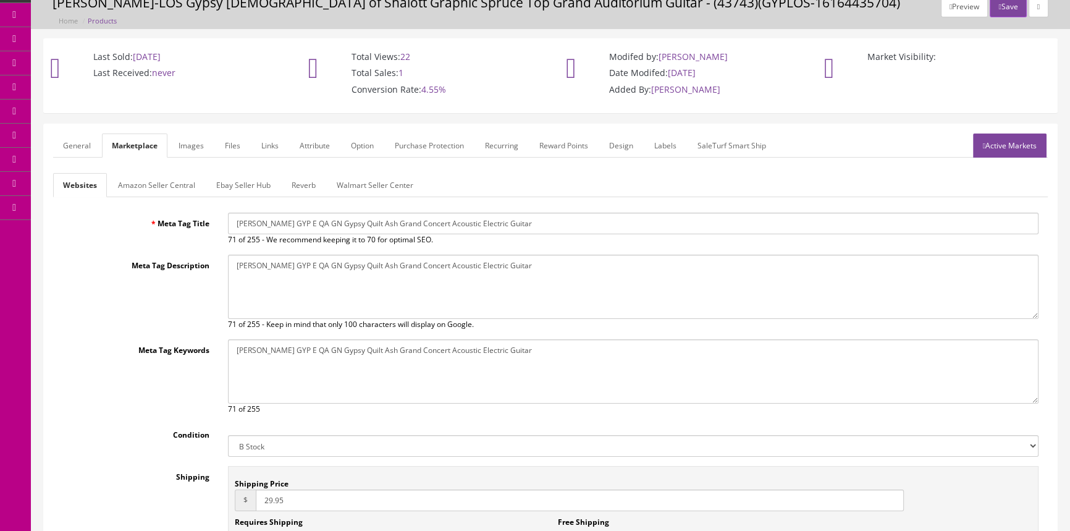
scroll to position [0, 0]
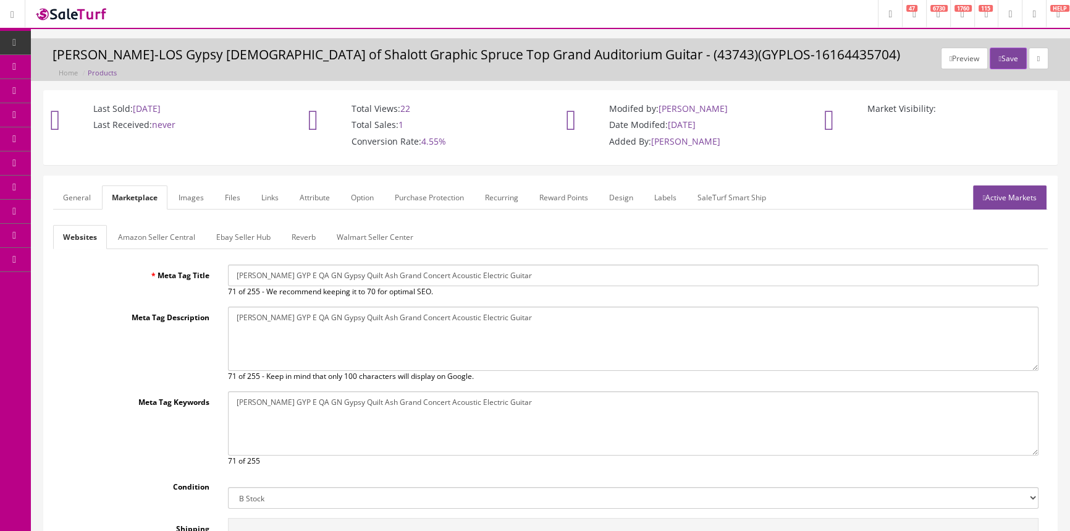
click icon
click link "Products"
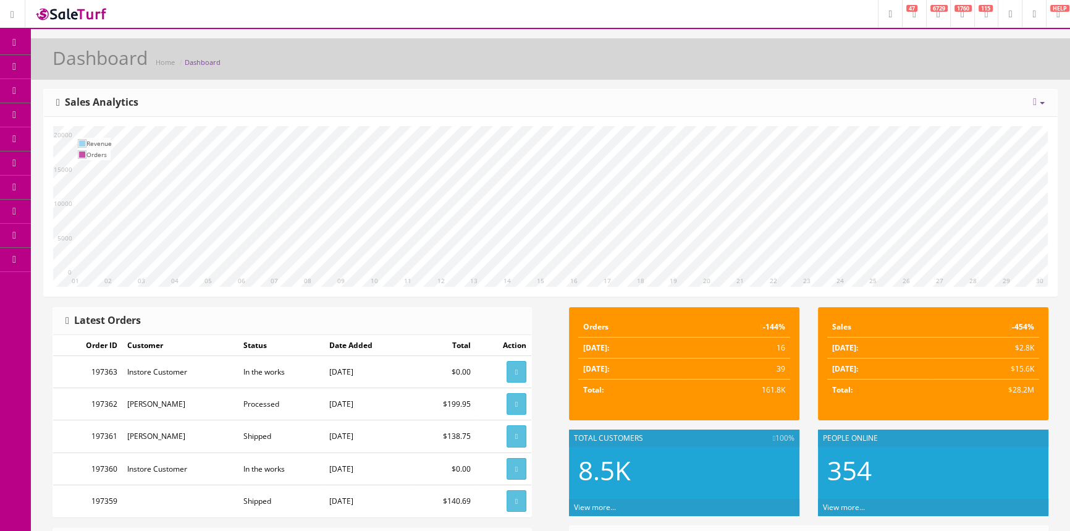
click at [72, 67] on icon at bounding box center [65, 66] width 13 height 10
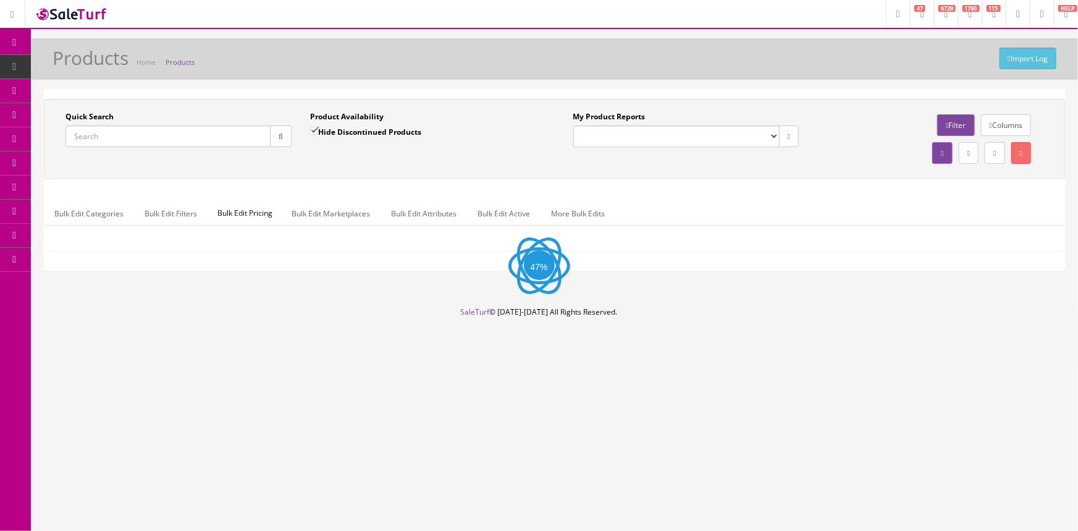
click at [131, 137] on input "Quick Search" at bounding box center [167, 136] width 205 height 22
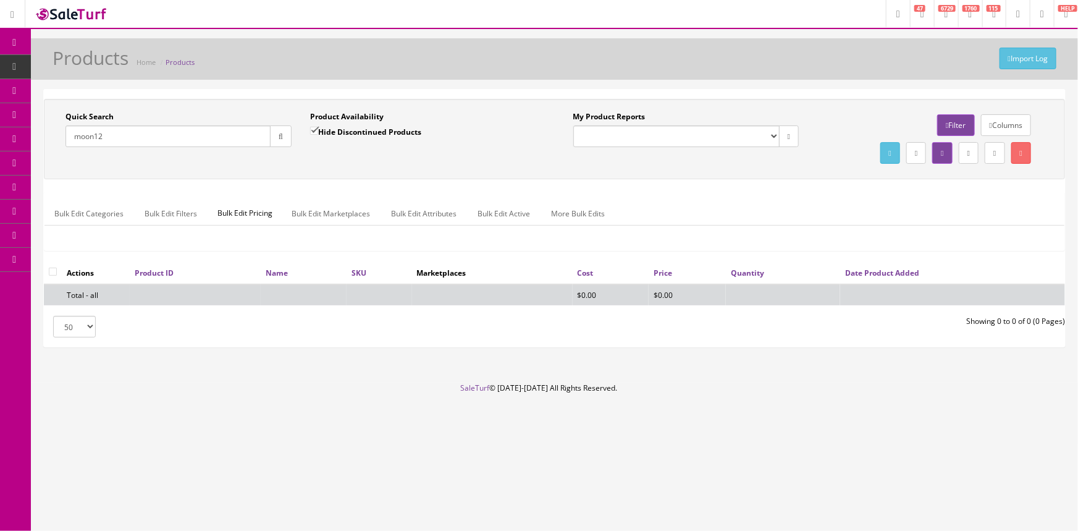
type input "moon12"
click at [310, 130] on input "Hide Discontinued Products" at bounding box center [314, 131] width 8 height 8
checkbox input "false"
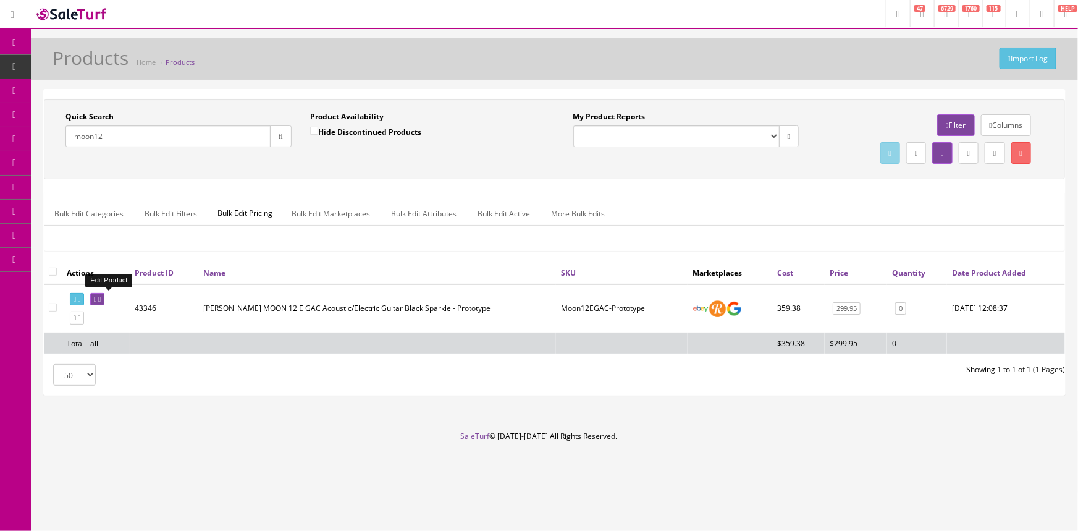
click at [101, 301] on icon at bounding box center [99, 299] width 2 height 7
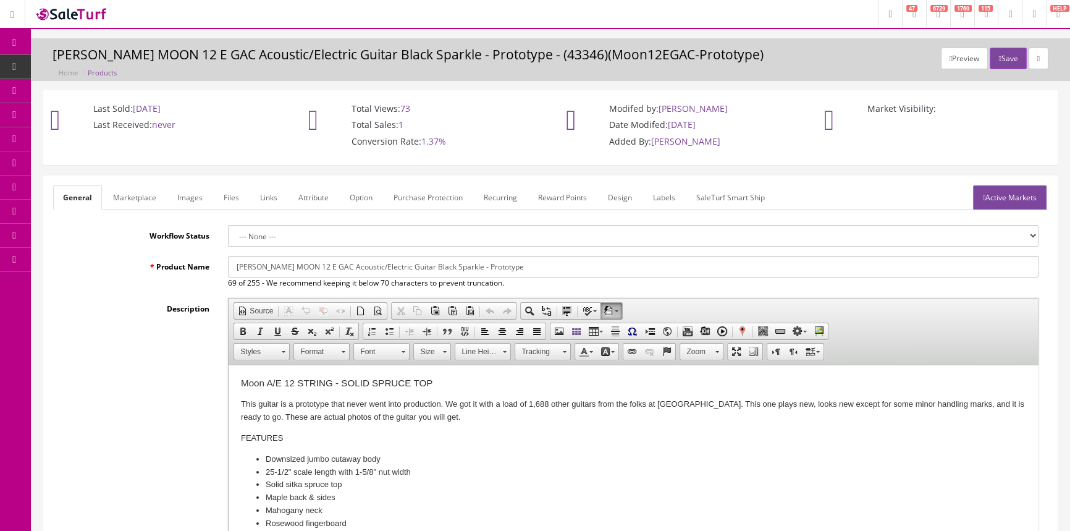
click at [186, 199] on link "Images" at bounding box center [189, 197] width 45 height 24
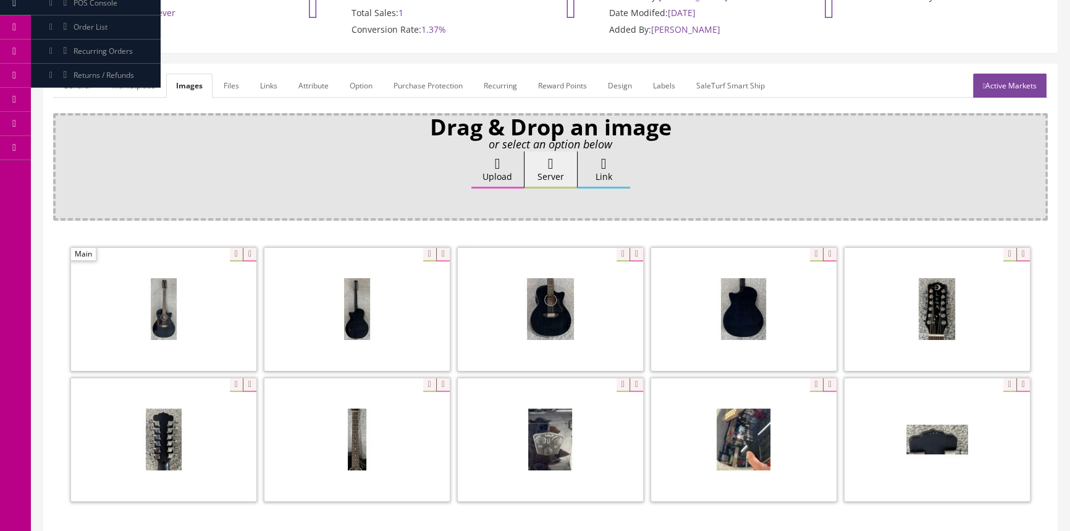
scroll to position [168, 0]
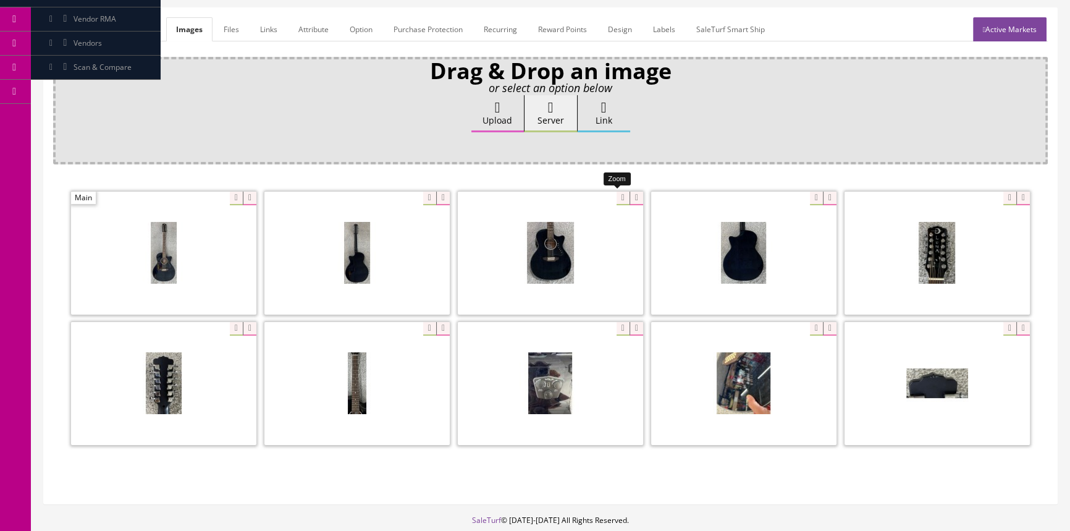
click at [614, 195] on div at bounding box center [550, 253] width 185 height 124
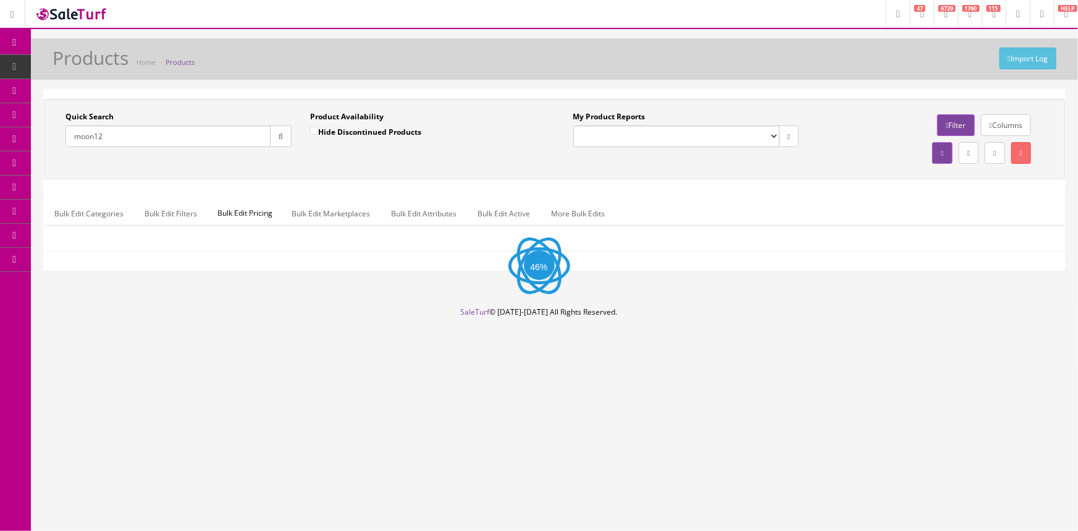
click at [178, 138] on input "moon12" at bounding box center [167, 136] width 205 height 22
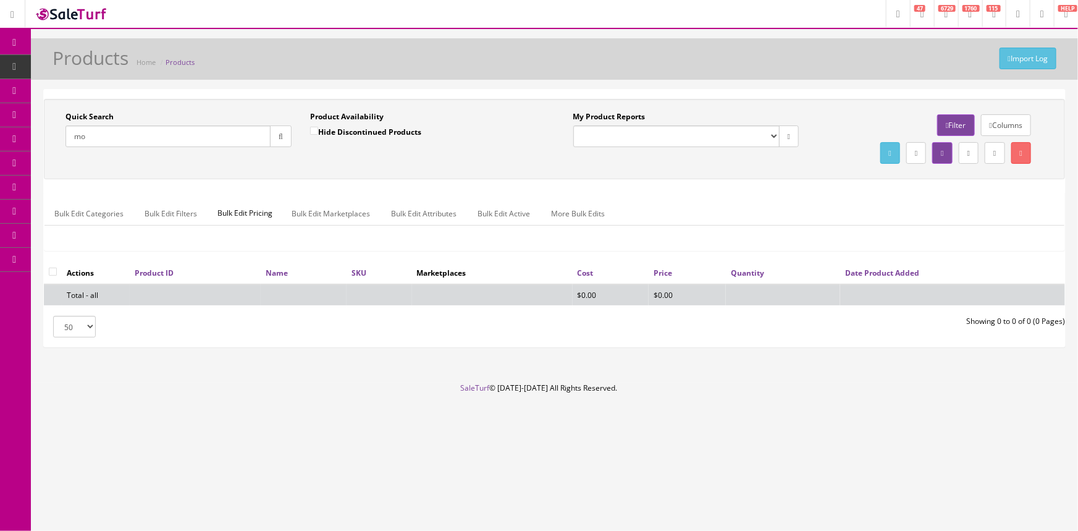
type input "m"
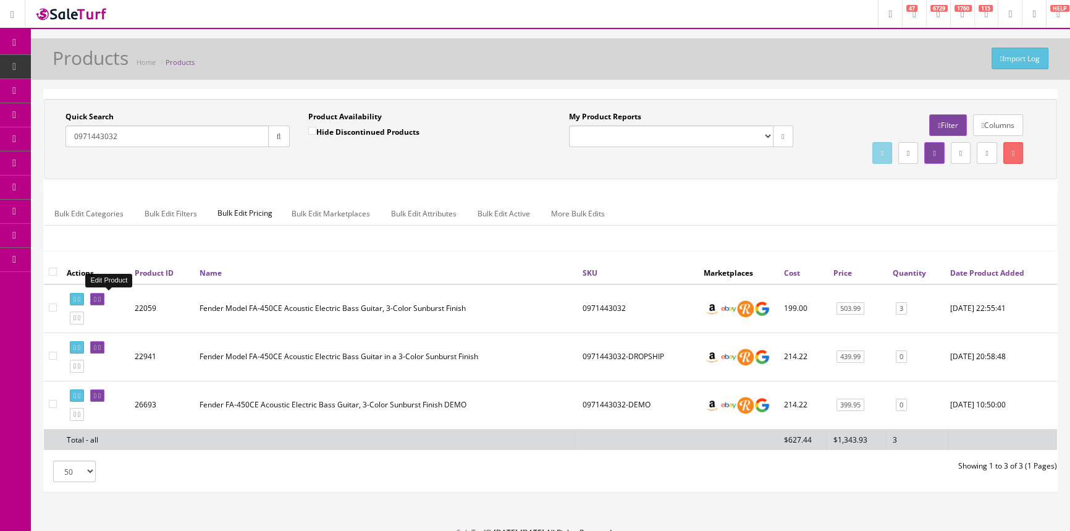
type input "0971443032"
click at [104, 303] on link at bounding box center [97, 299] width 14 height 13
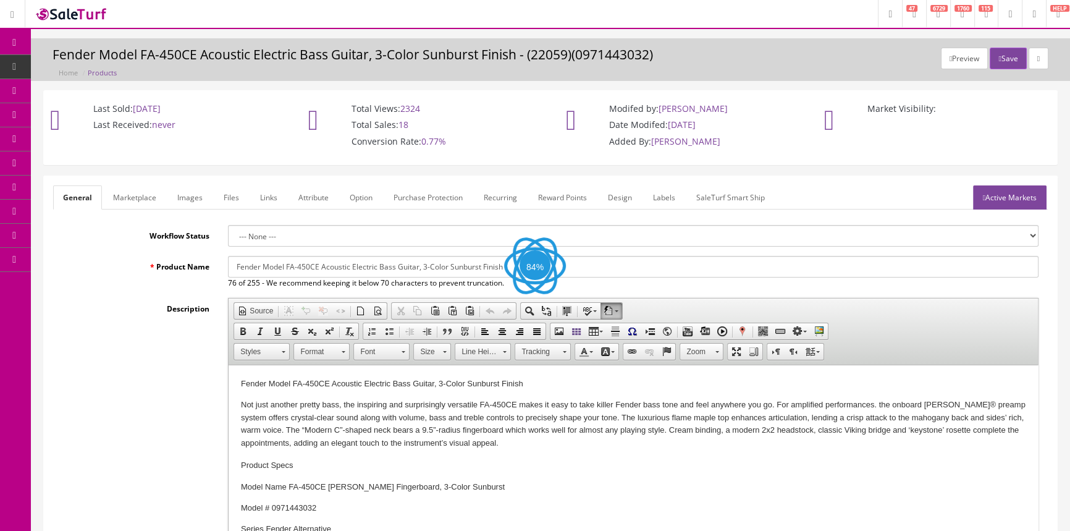
click at [190, 196] on link "Images" at bounding box center [189, 197] width 45 height 24
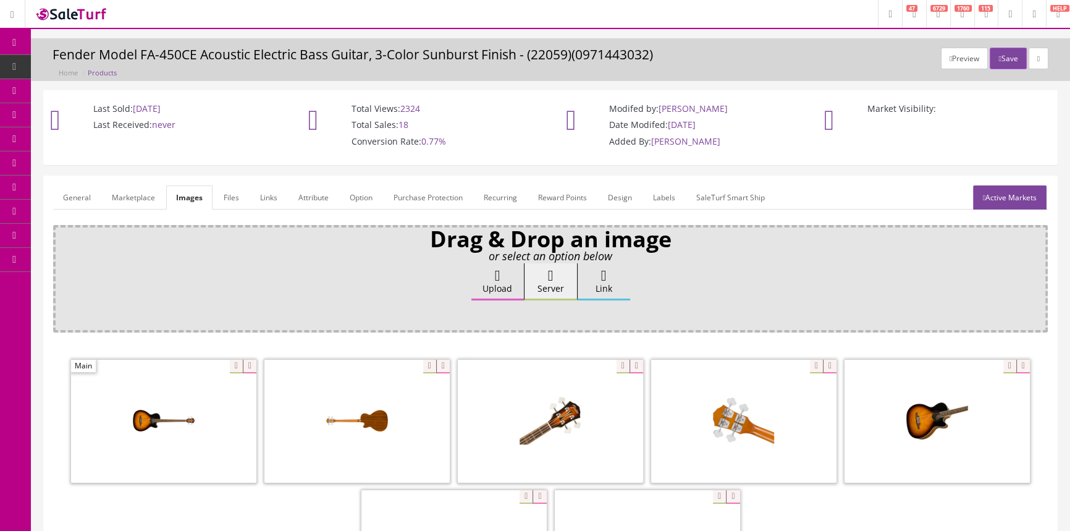
click at [77, 196] on link "General" at bounding box center [77, 197] width 48 height 24
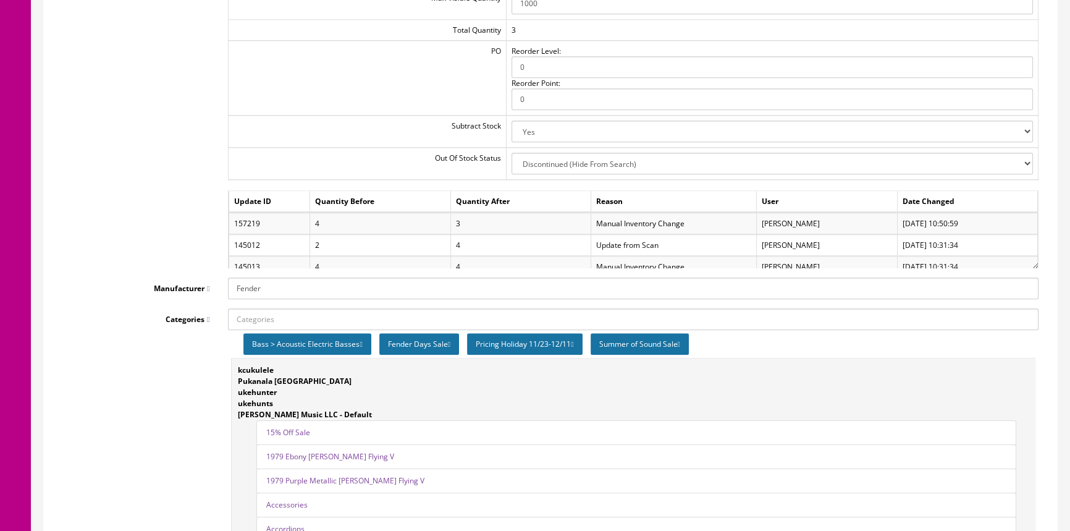
scroll to position [1460, 0]
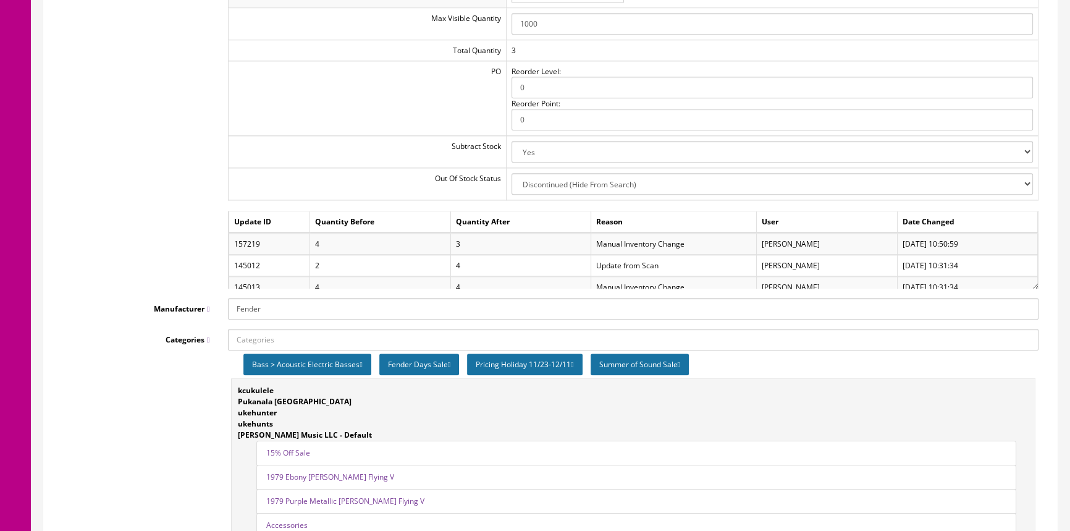
click at [177, 224] on div "Quantities Warehouse Quantity Default 3 Max Visible Quantity 1000 Total Quantit…" at bounding box center [550, 121] width 995 height 335
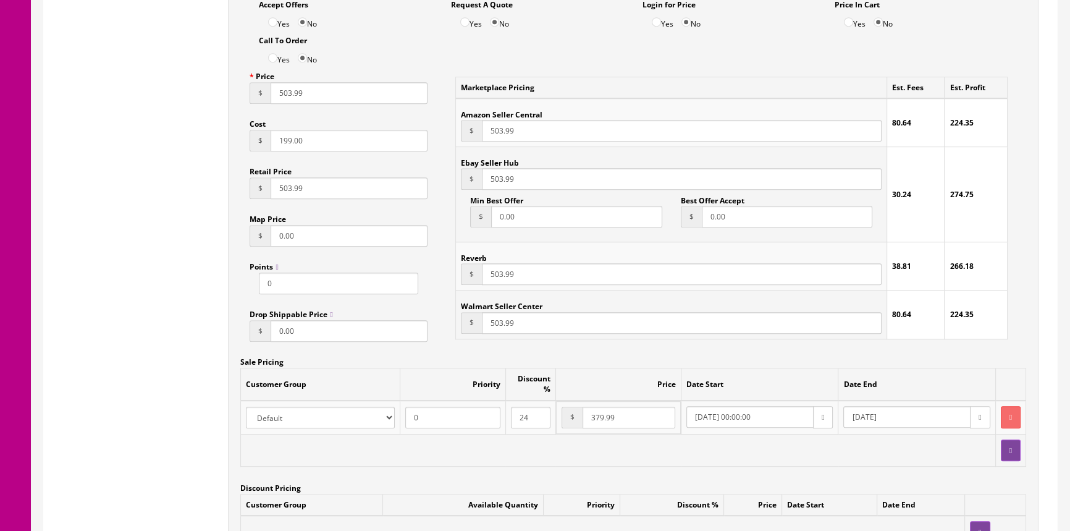
scroll to position [393, 0]
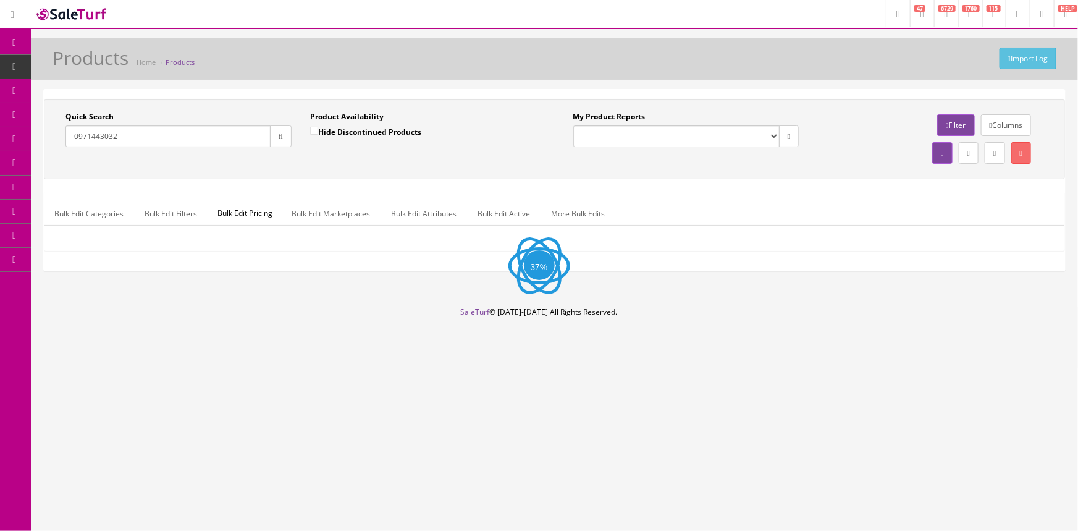
click at [155, 132] on input "0971443032" at bounding box center [167, 136] width 205 height 22
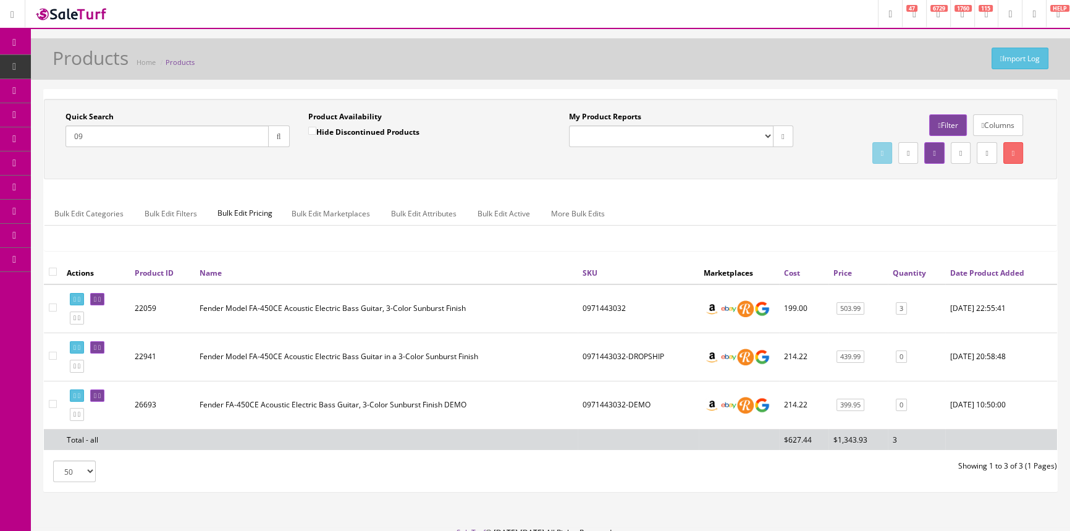
type input "0"
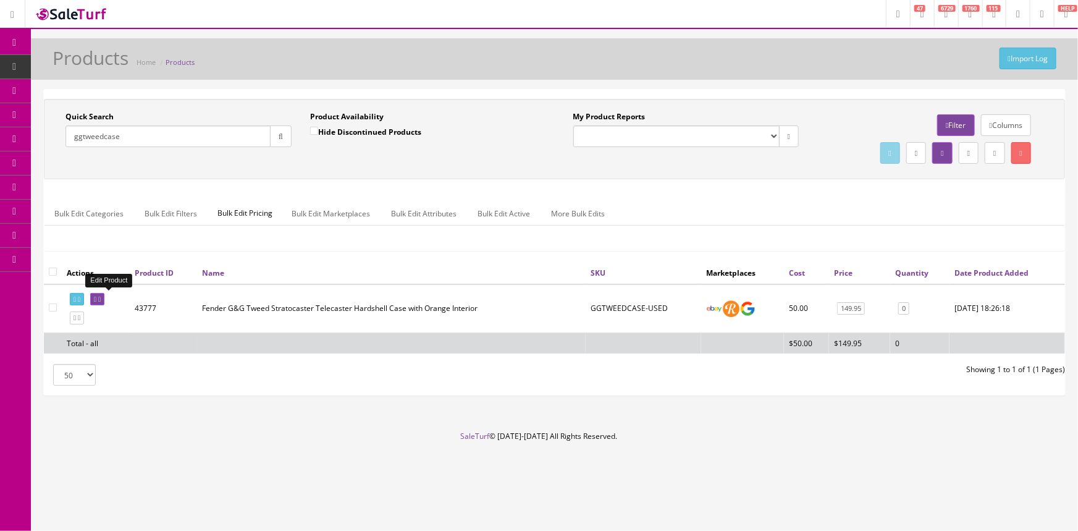
type input "ggtweedcase"
click at [101, 296] on icon at bounding box center [99, 299] width 2 height 7
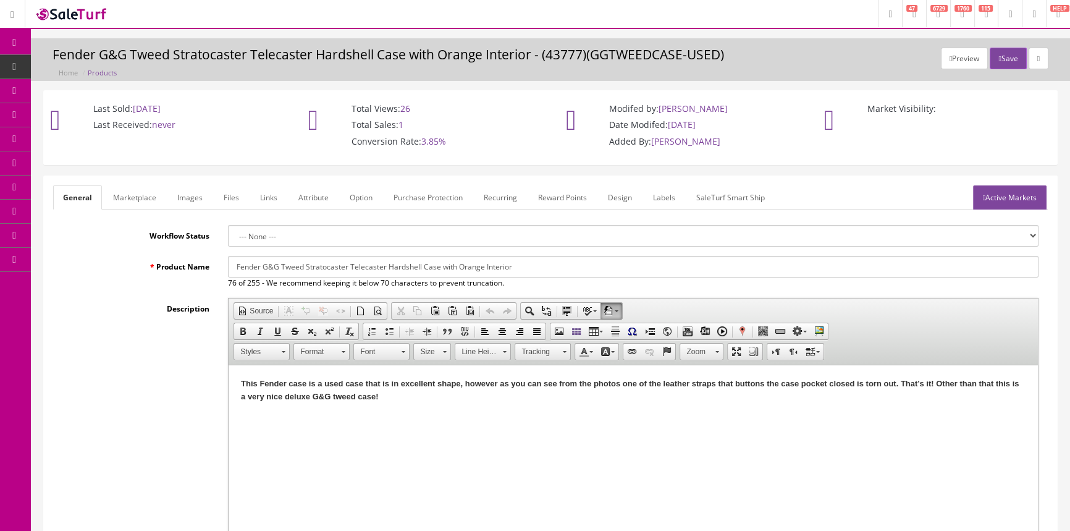
click at [195, 201] on link "Images" at bounding box center [189, 197] width 45 height 24
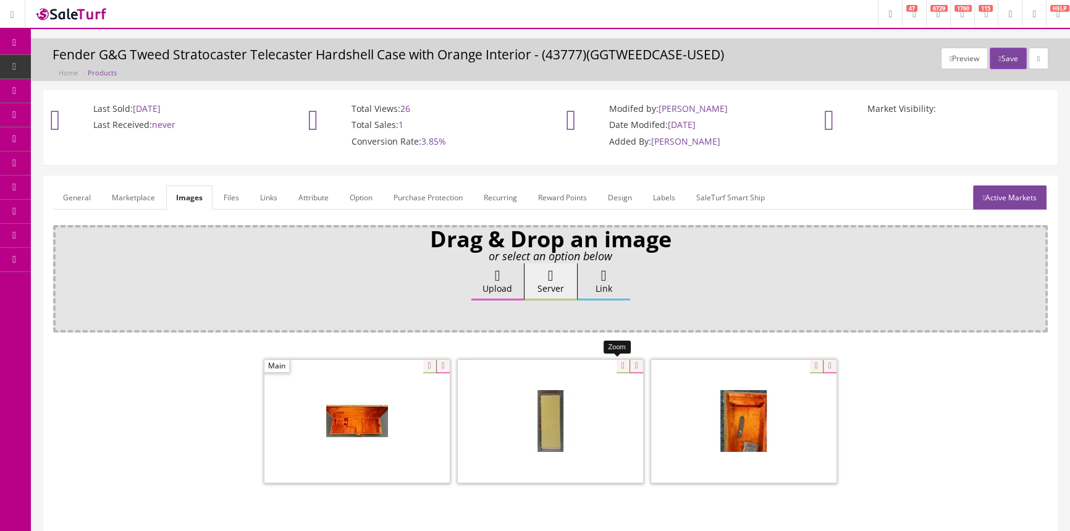
click at [612, 368] on div at bounding box center [550, 421] width 185 height 124
click at [220, 428] on div at bounding box center [550, 422] width 995 height 130
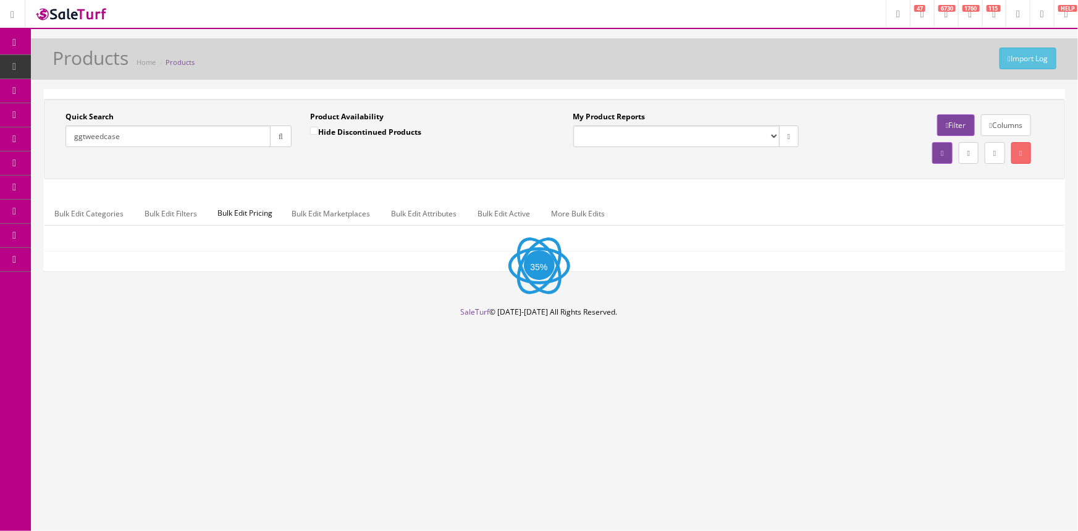
click at [132, 135] on input "ggtweedcase" at bounding box center [167, 136] width 205 height 22
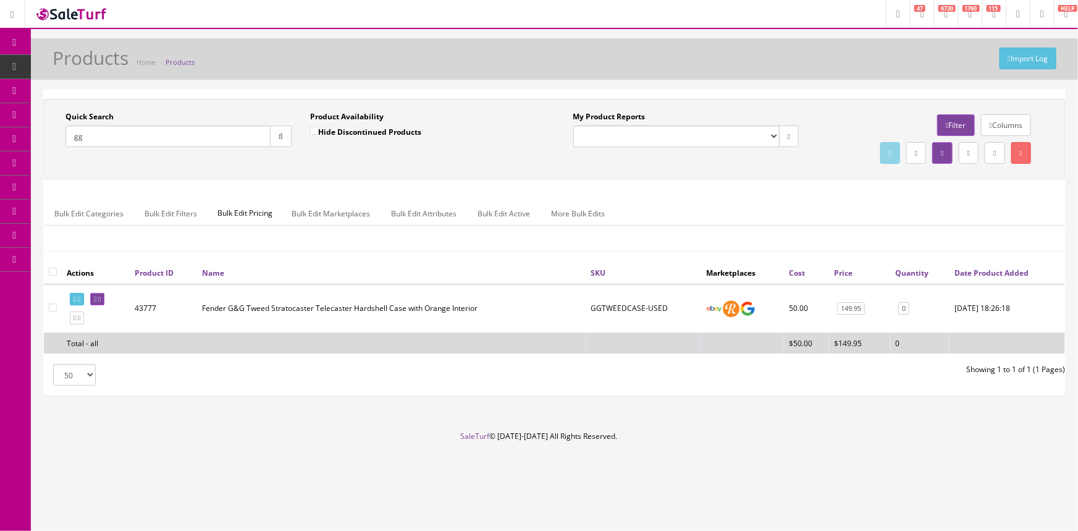
type input "g"
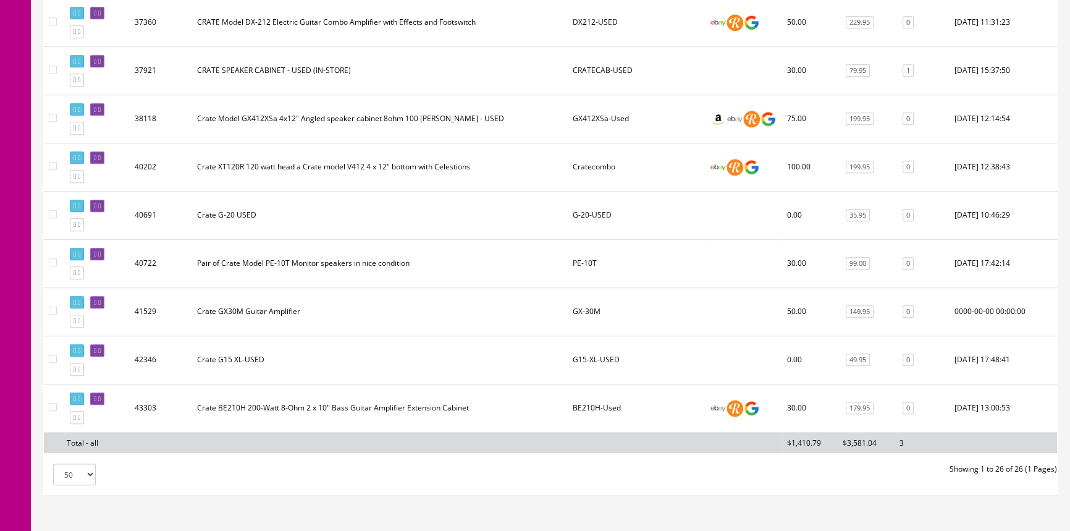
scroll to position [1123, 0]
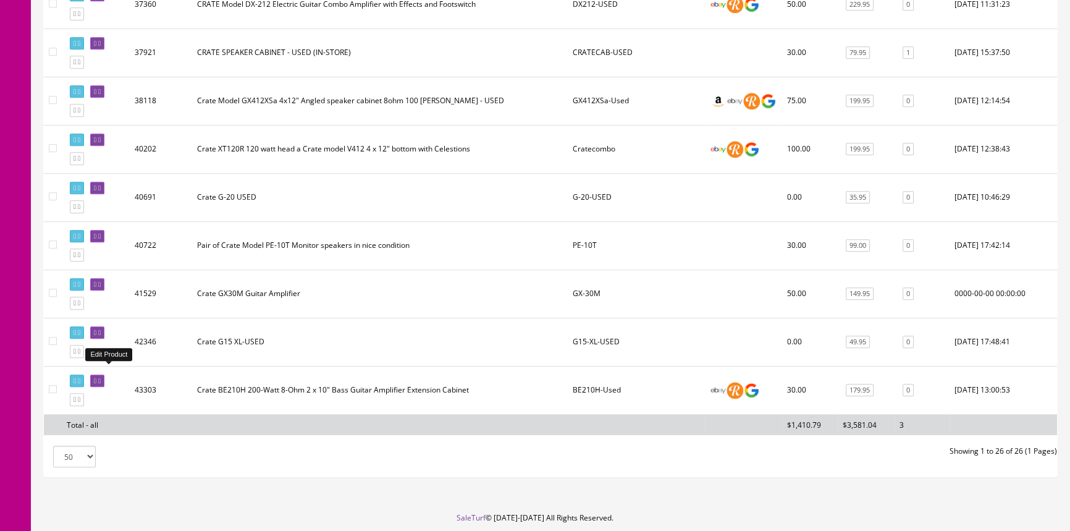
type input "crate"
click at [104, 374] on link at bounding box center [97, 380] width 14 height 13
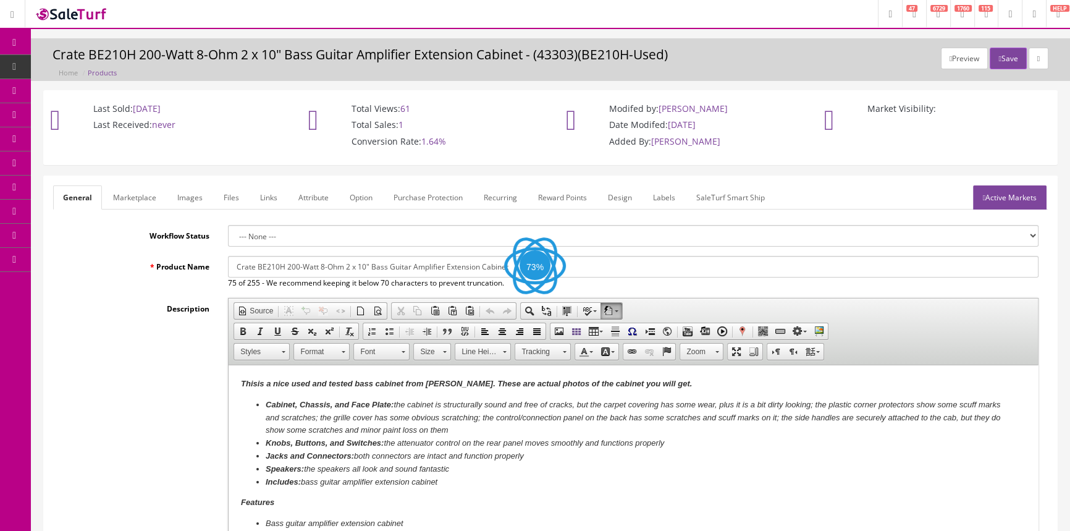
click at [184, 200] on link "Images" at bounding box center [189, 197] width 45 height 24
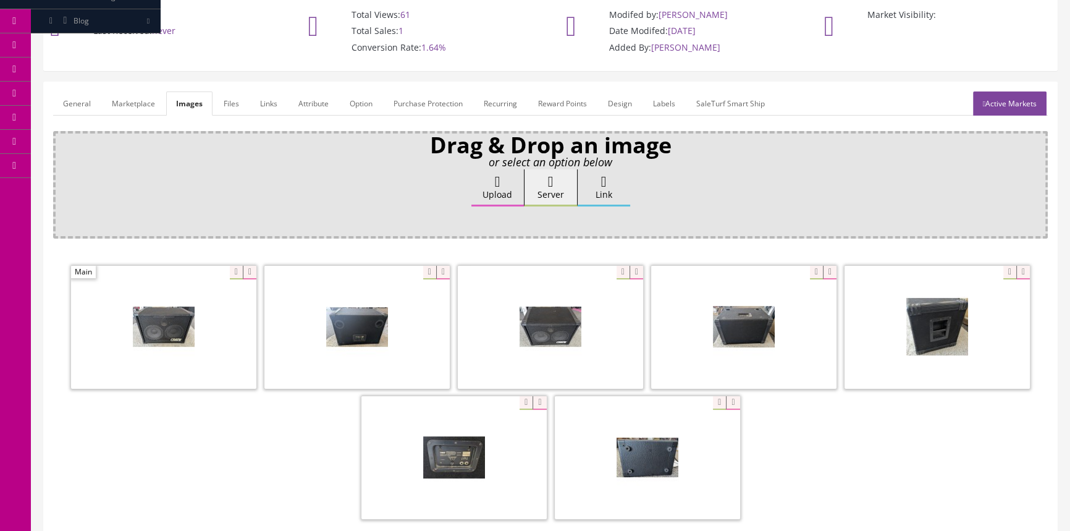
scroll to position [112, 0]
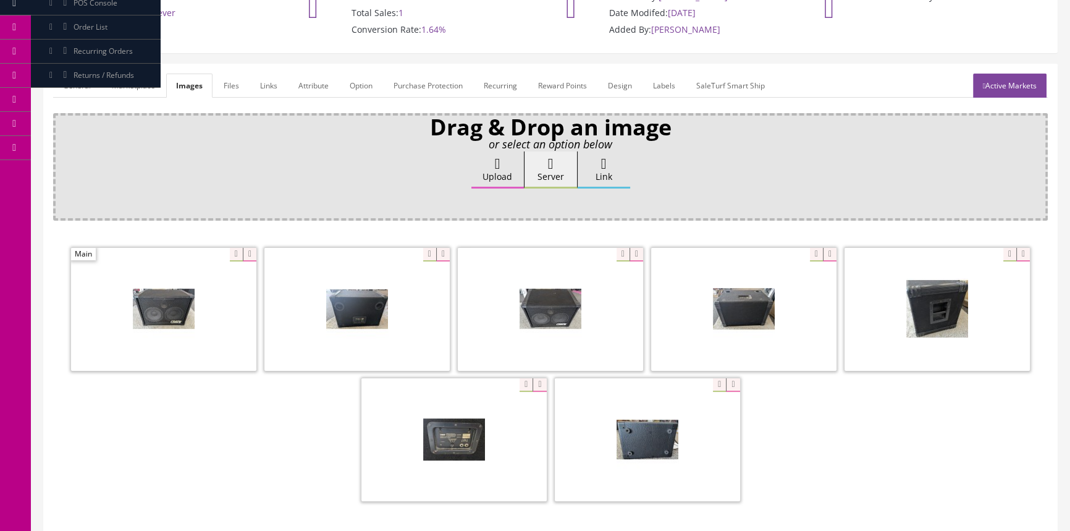
click at [75, 80] on link "General" at bounding box center [77, 86] width 48 height 24
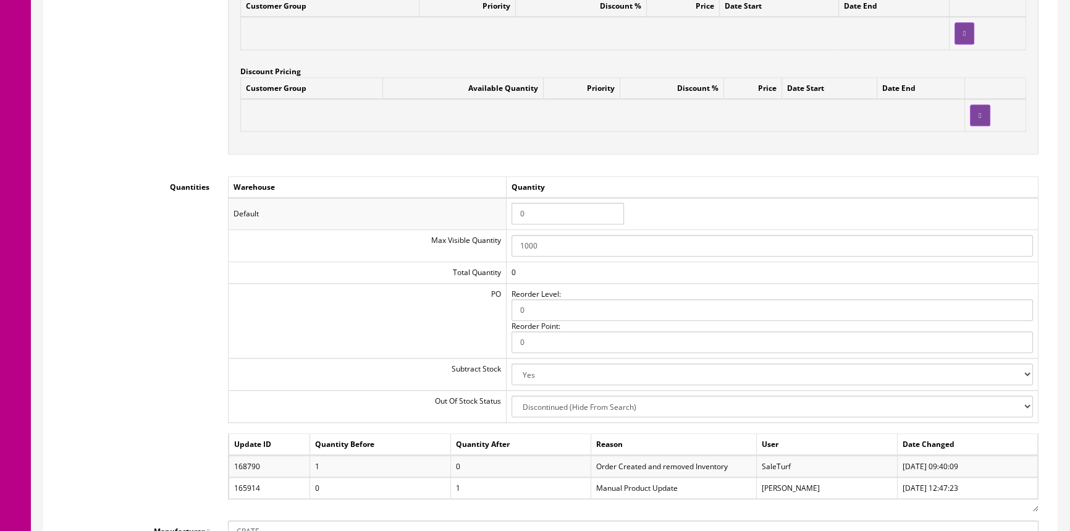
scroll to position [1404, 0]
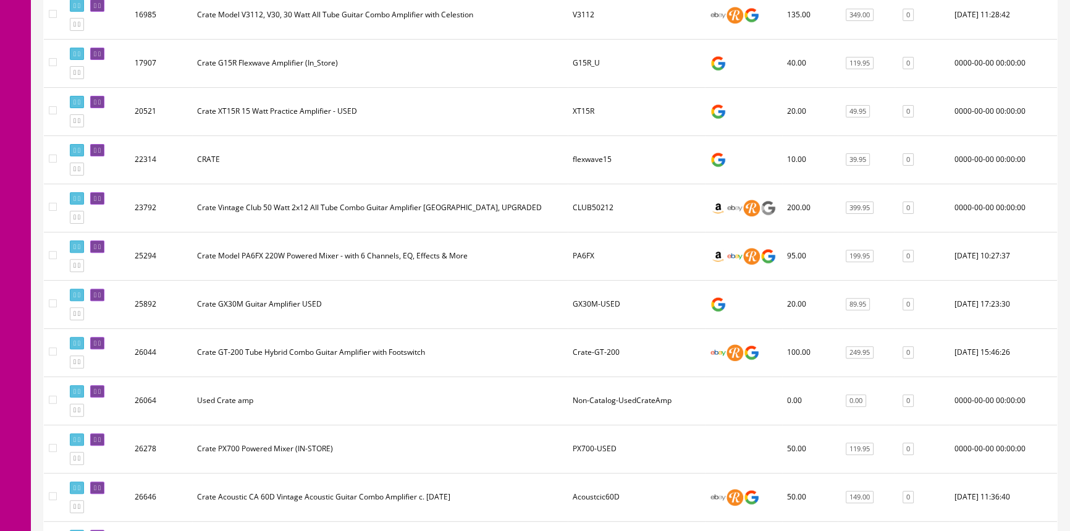
scroll to position [505, 0]
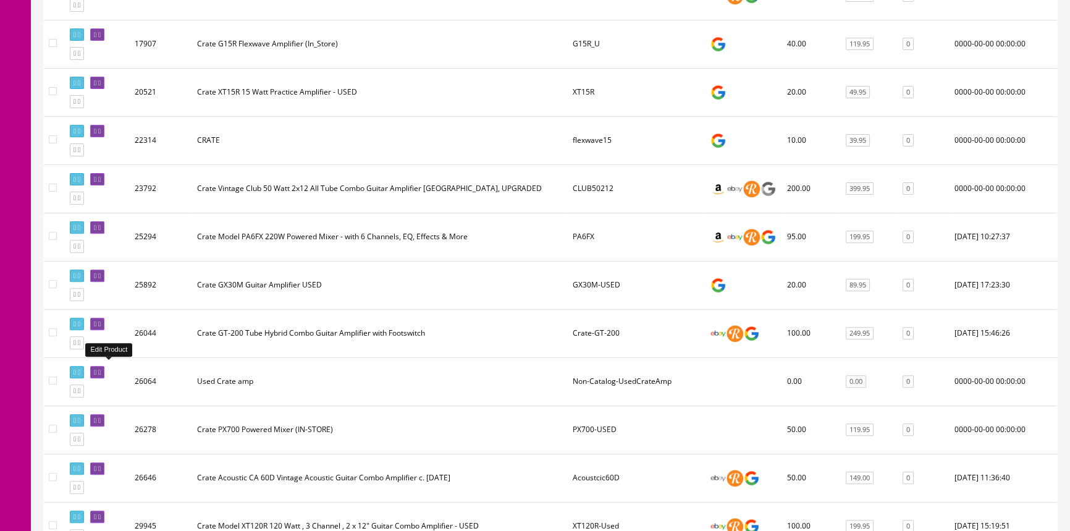
click at [104, 371] on link at bounding box center [97, 372] width 14 height 13
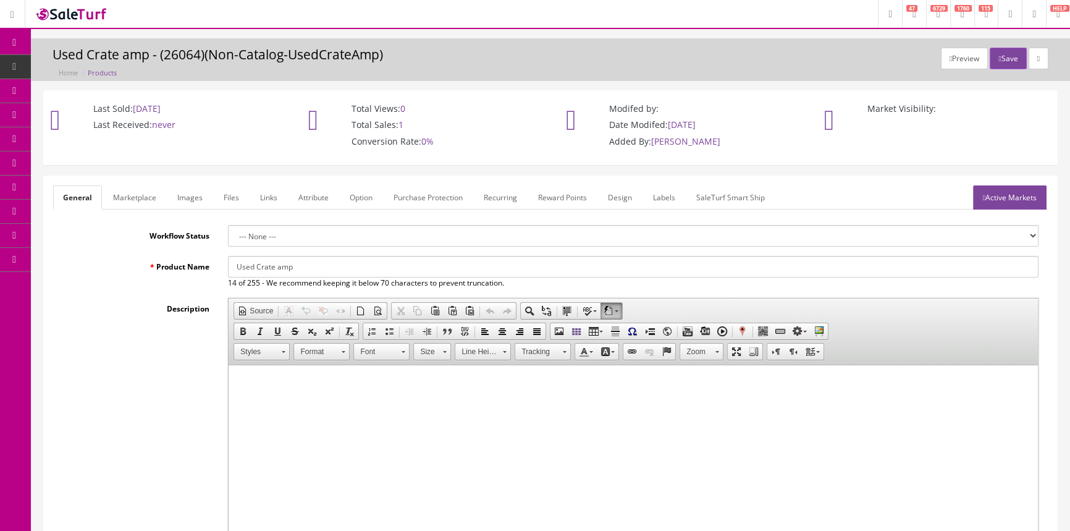
click at [182, 192] on link "Images" at bounding box center [189, 197] width 45 height 24
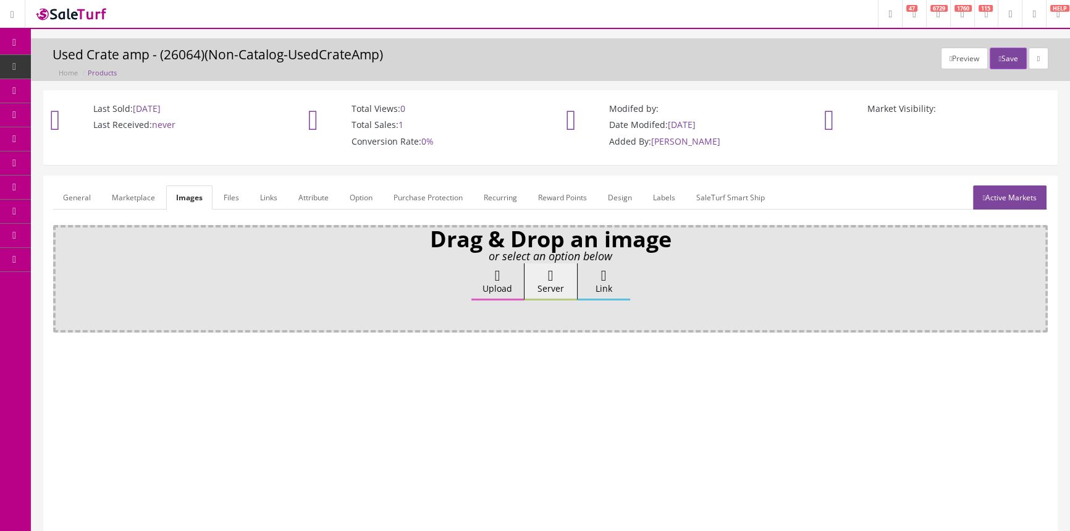
click at [64, 199] on link "General" at bounding box center [77, 197] width 48 height 24
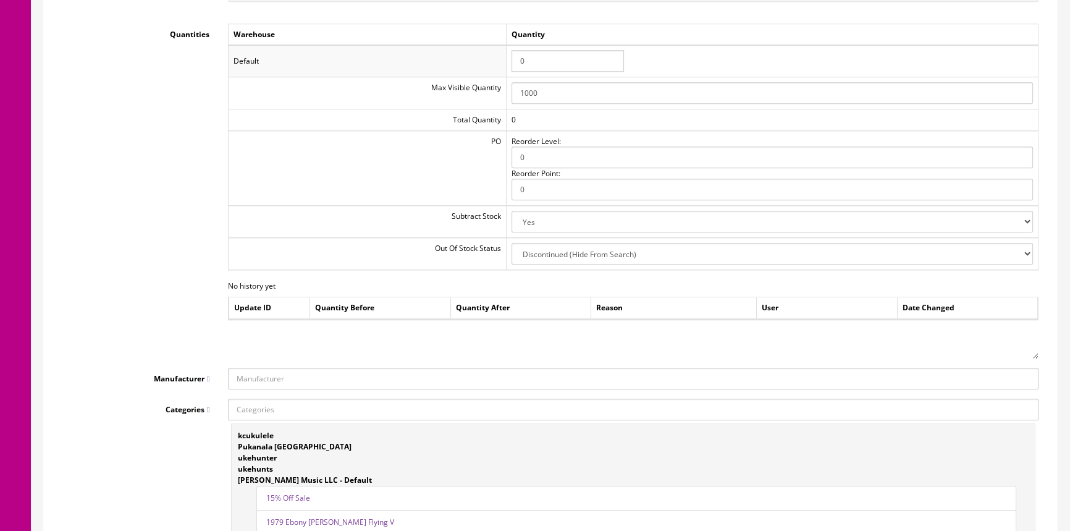
scroll to position [1404, 0]
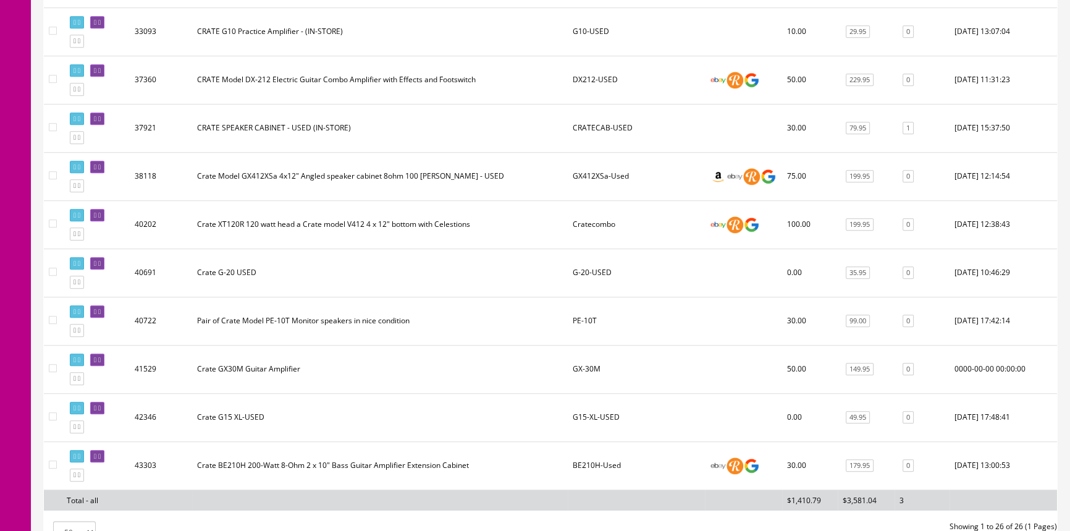
scroll to position [1067, 0]
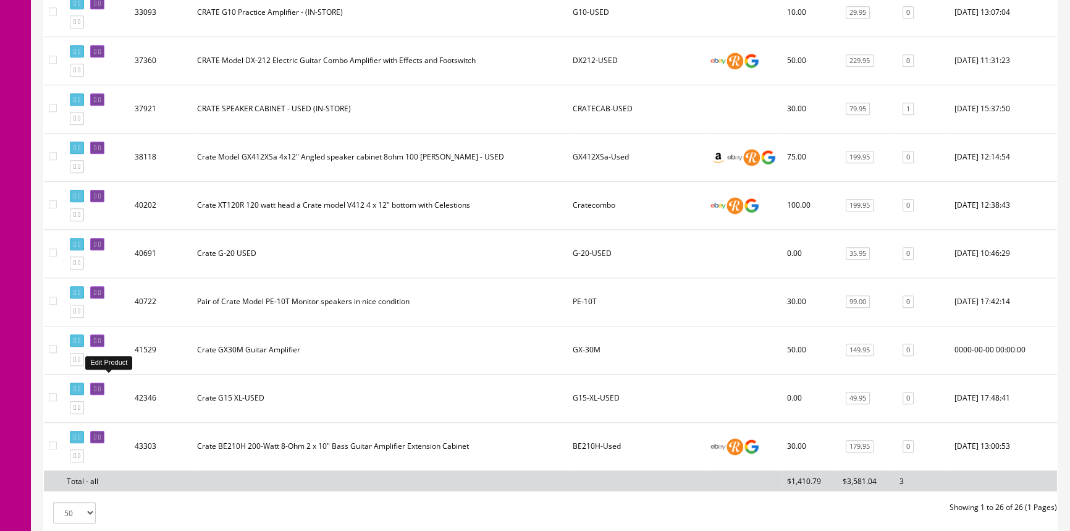
click at [101, 386] on icon at bounding box center [99, 389] width 2 height 7
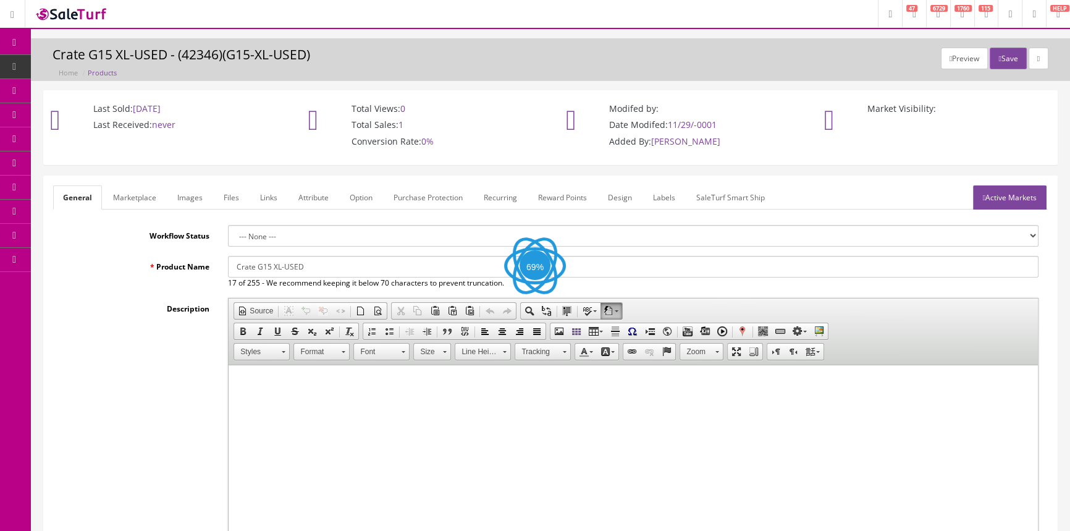
click at [181, 201] on link "Images" at bounding box center [189, 197] width 45 height 24
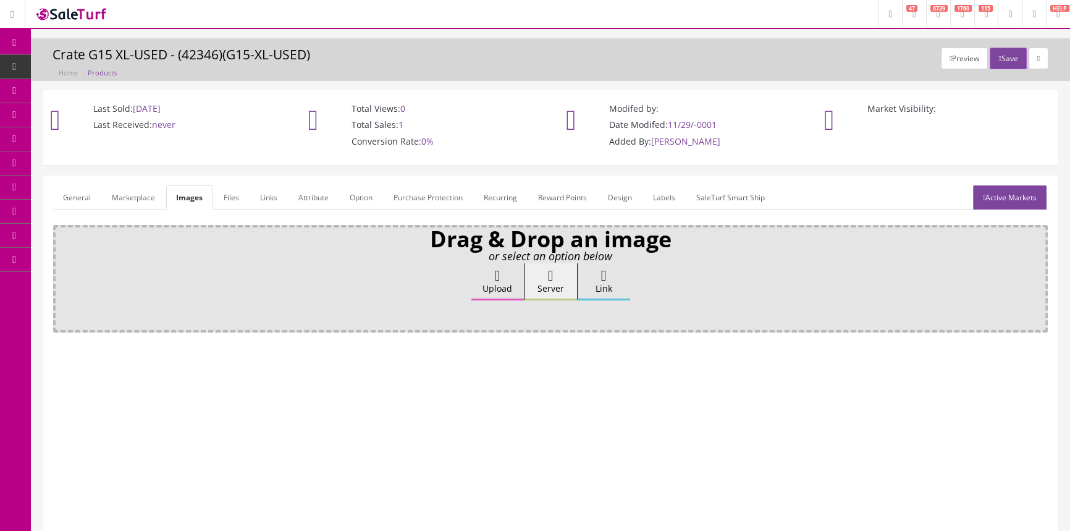
click at [73, 198] on link "General" at bounding box center [77, 197] width 48 height 24
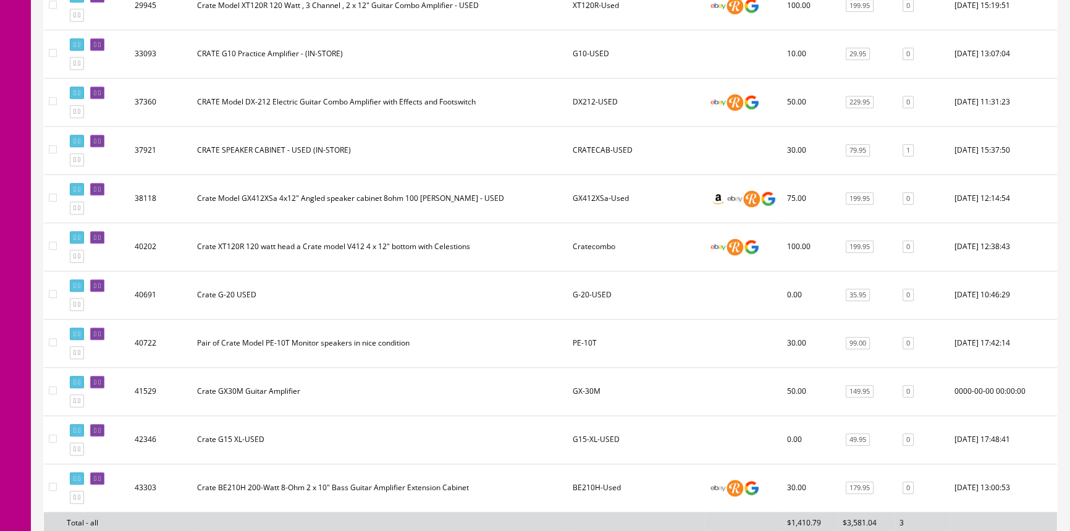
scroll to position [1157, 0]
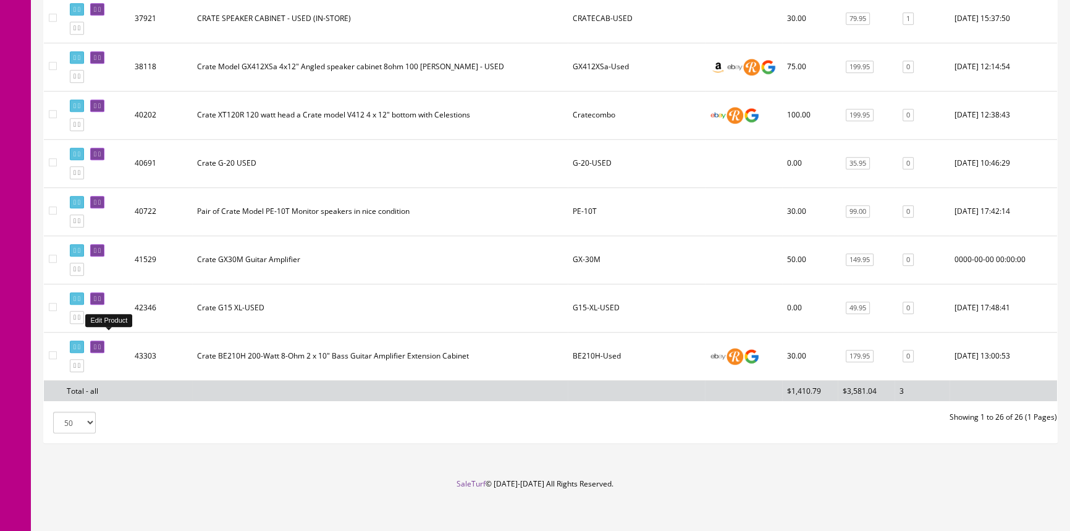
click at [101, 344] on icon at bounding box center [99, 347] width 2 height 7
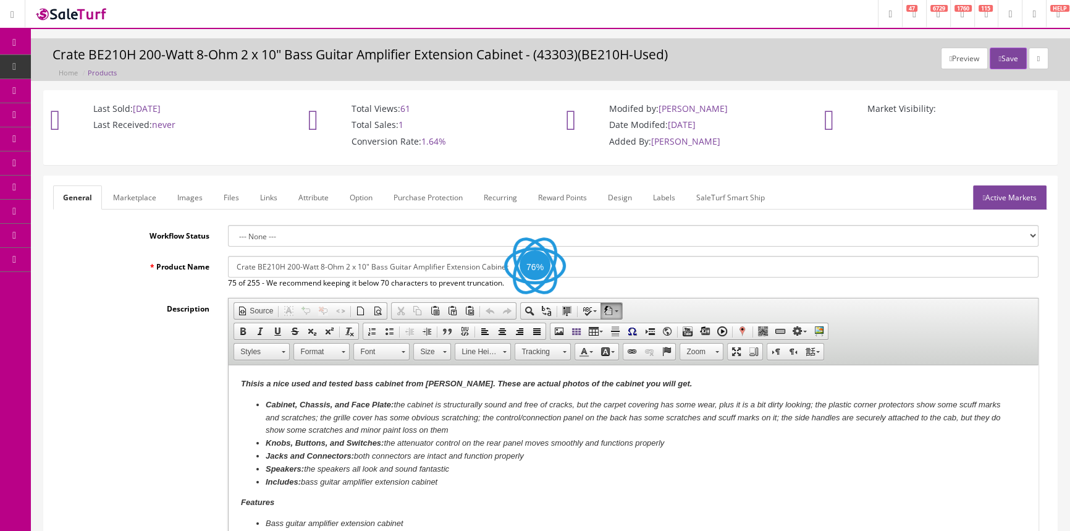
click at [189, 198] on link "Images" at bounding box center [189, 197] width 45 height 24
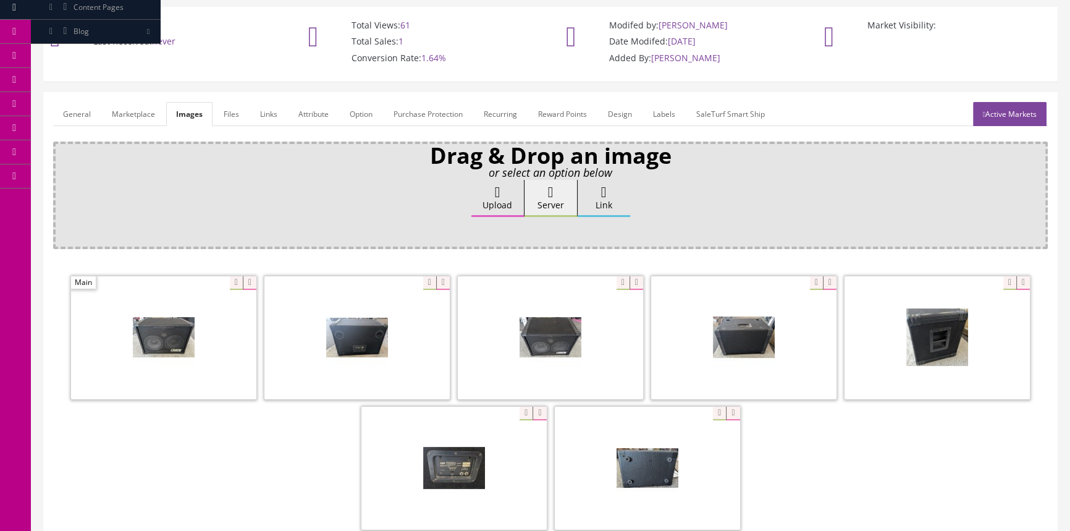
scroll to position [112, 0]
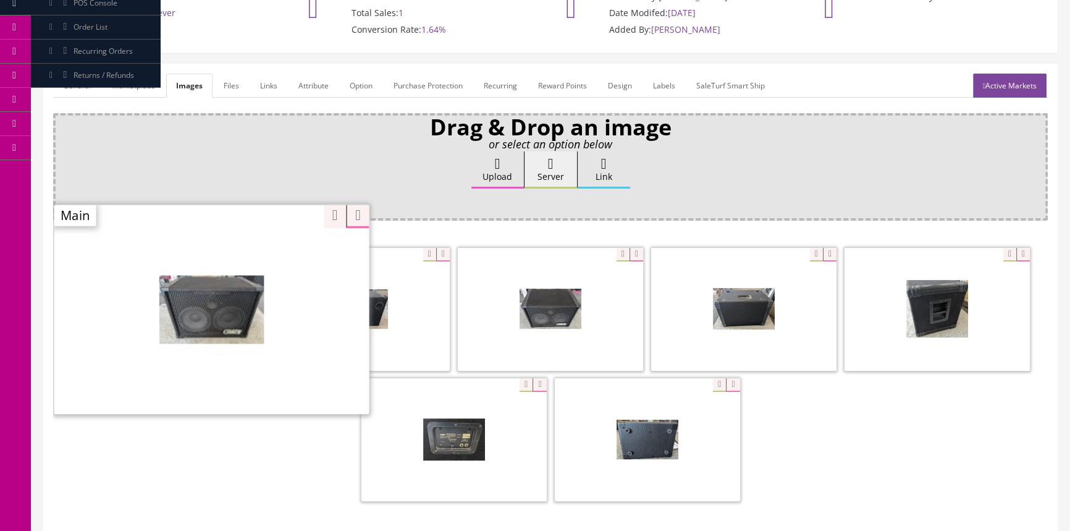
click at [231, 247] on div "Zoom" at bounding box center [211, 309] width 315 height 210
